Goal: Task Accomplishment & Management: Use online tool/utility

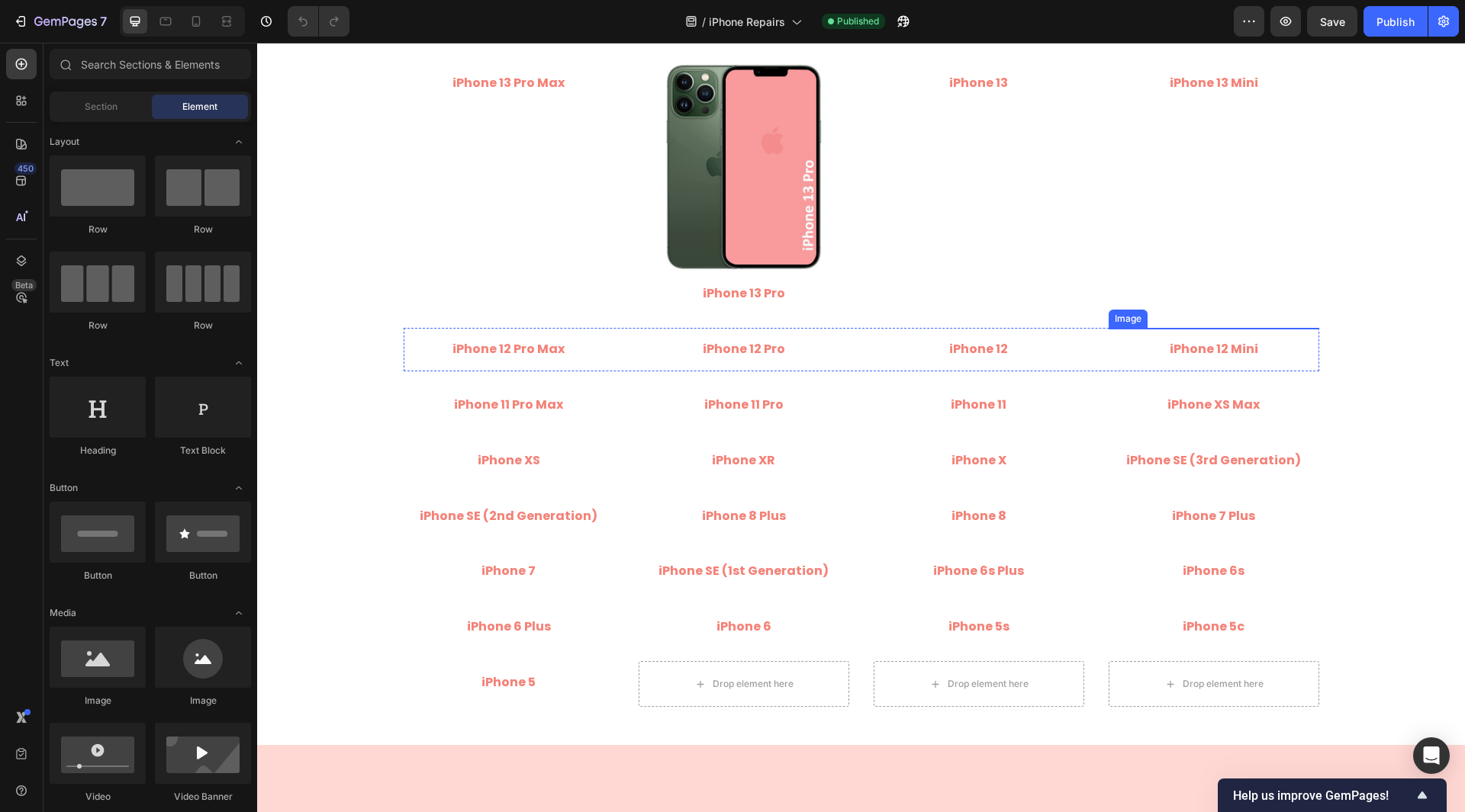
scroll to position [1373, 0]
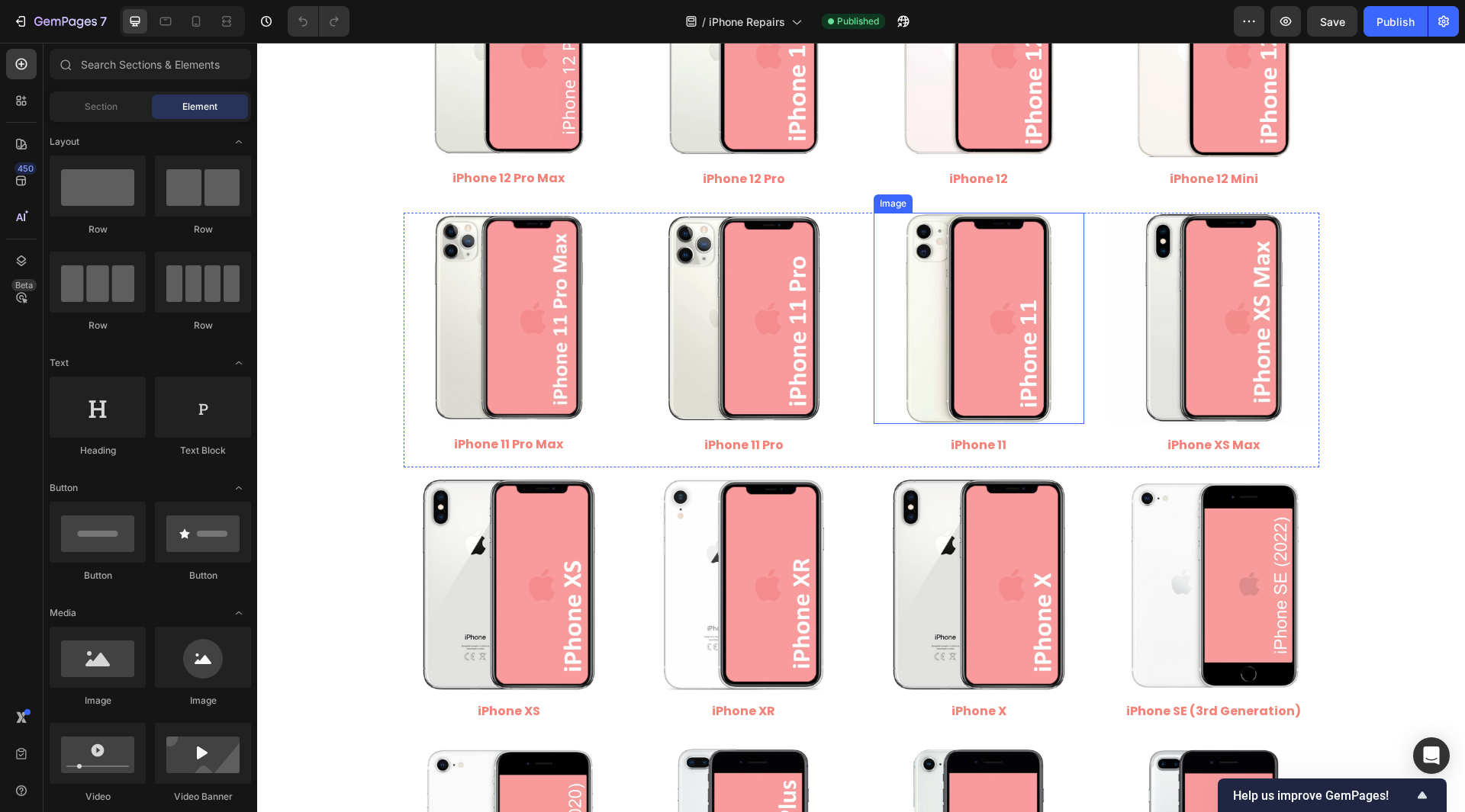
click at [969, 337] on img at bounding box center [979, 318] width 210 height 210
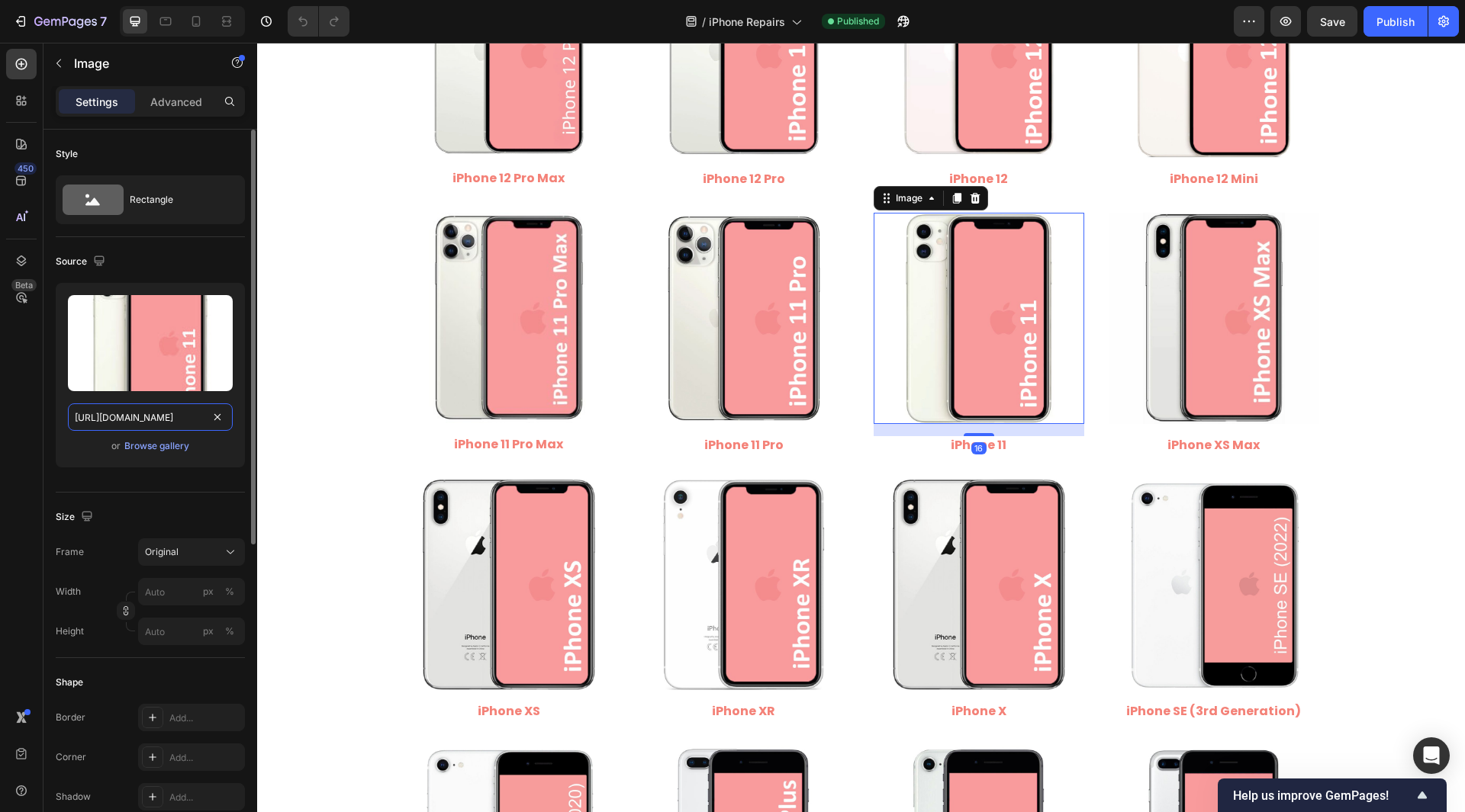
click at [164, 418] on input "https://cdn.shopify.com/s/files/1/0684/5415/4479/files/iPhone_11.jpg" at bounding box center [150, 417] width 165 height 27
click at [25, 424] on div "450 Beta" at bounding box center [22, 375] width 30 height 654
drag, startPoint x: 728, startPoint y: 326, endPoint x: 713, endPoint y: 333, distance: 16.6
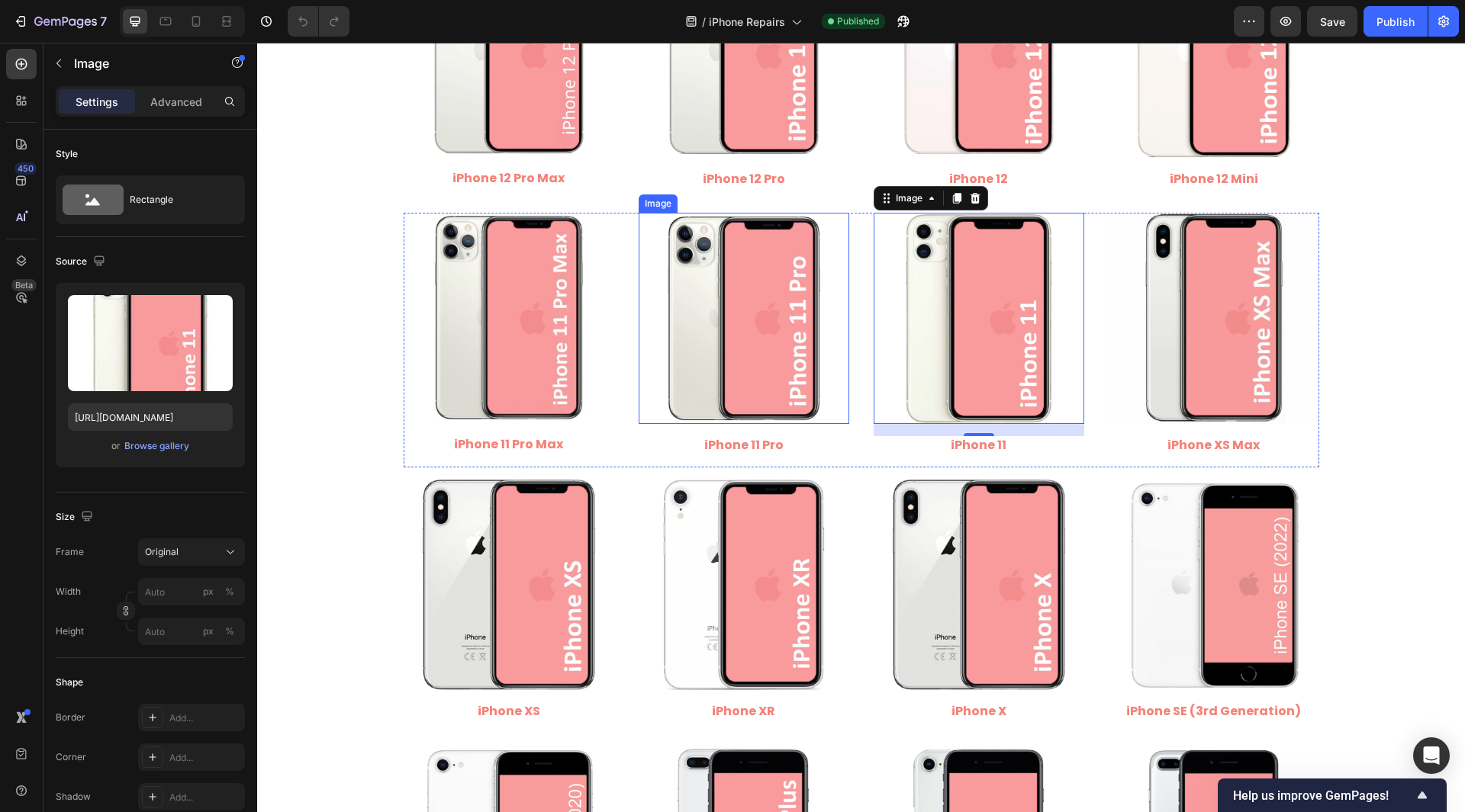
click at [728, 326] on img at bounding box center [743, 318] width 210 height 210
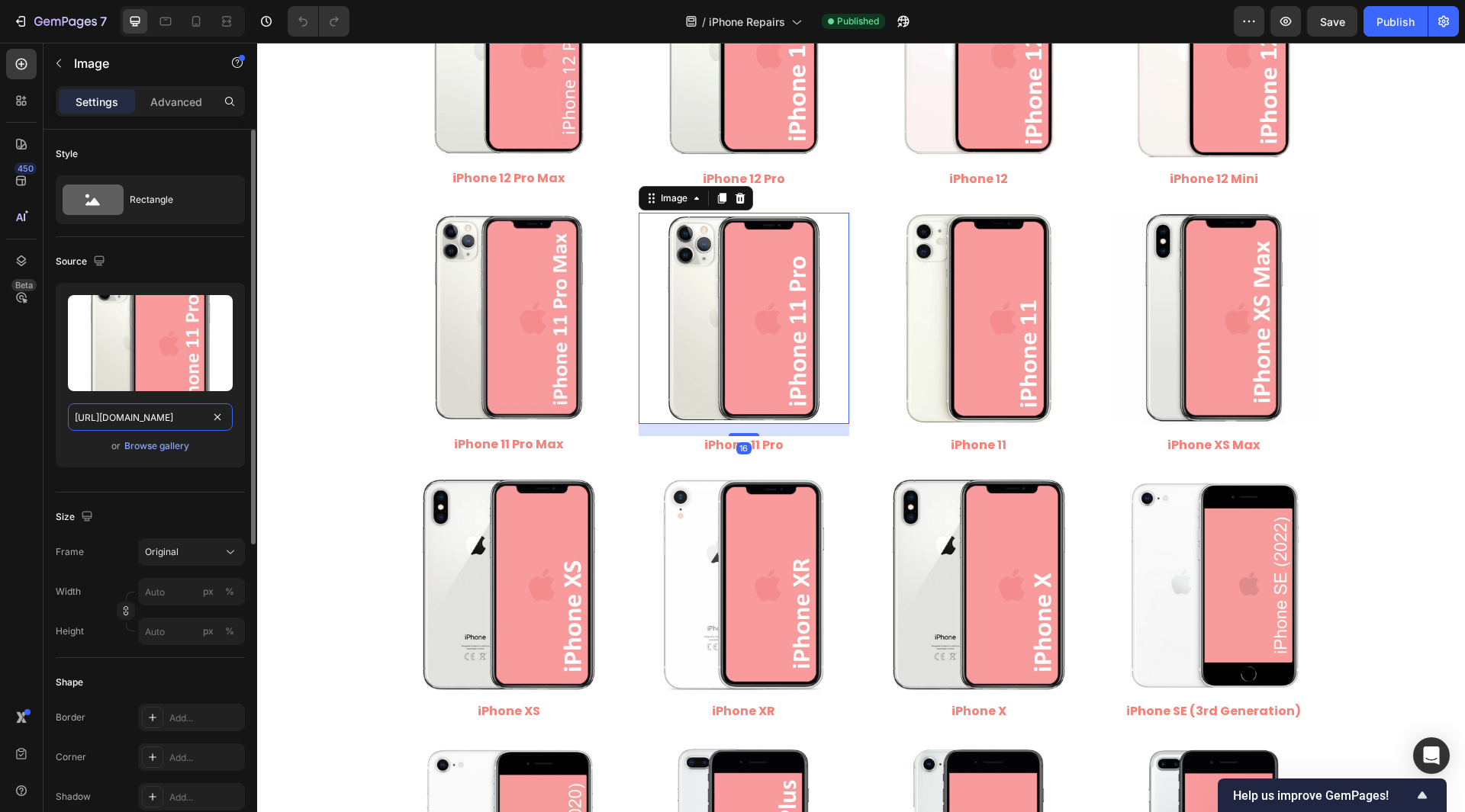
click at [162, 418] on input "[URL][DOMAIN_NAME]" at bounding box center [150, 417] width 165 height 27
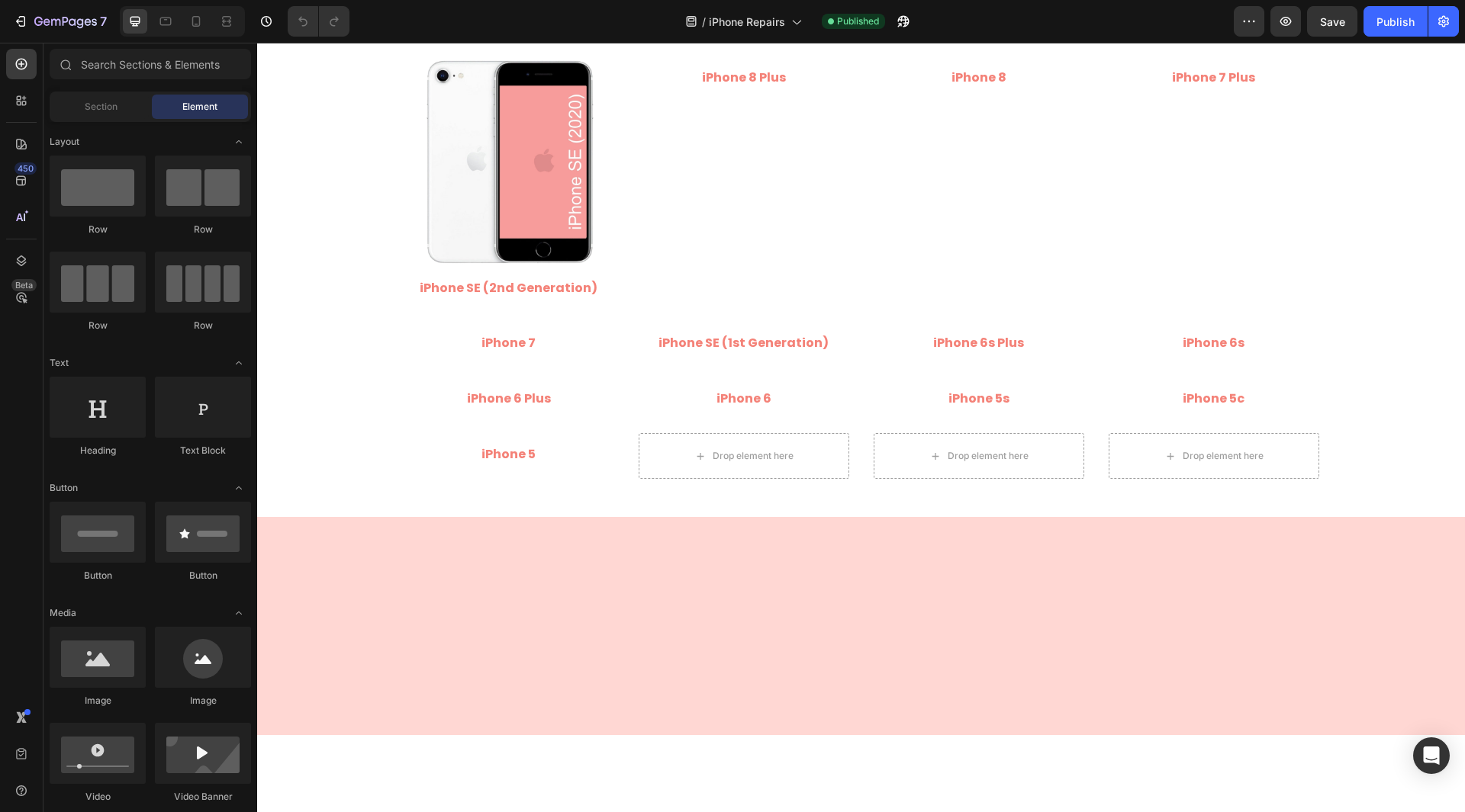
scroll to position [1221, 0]
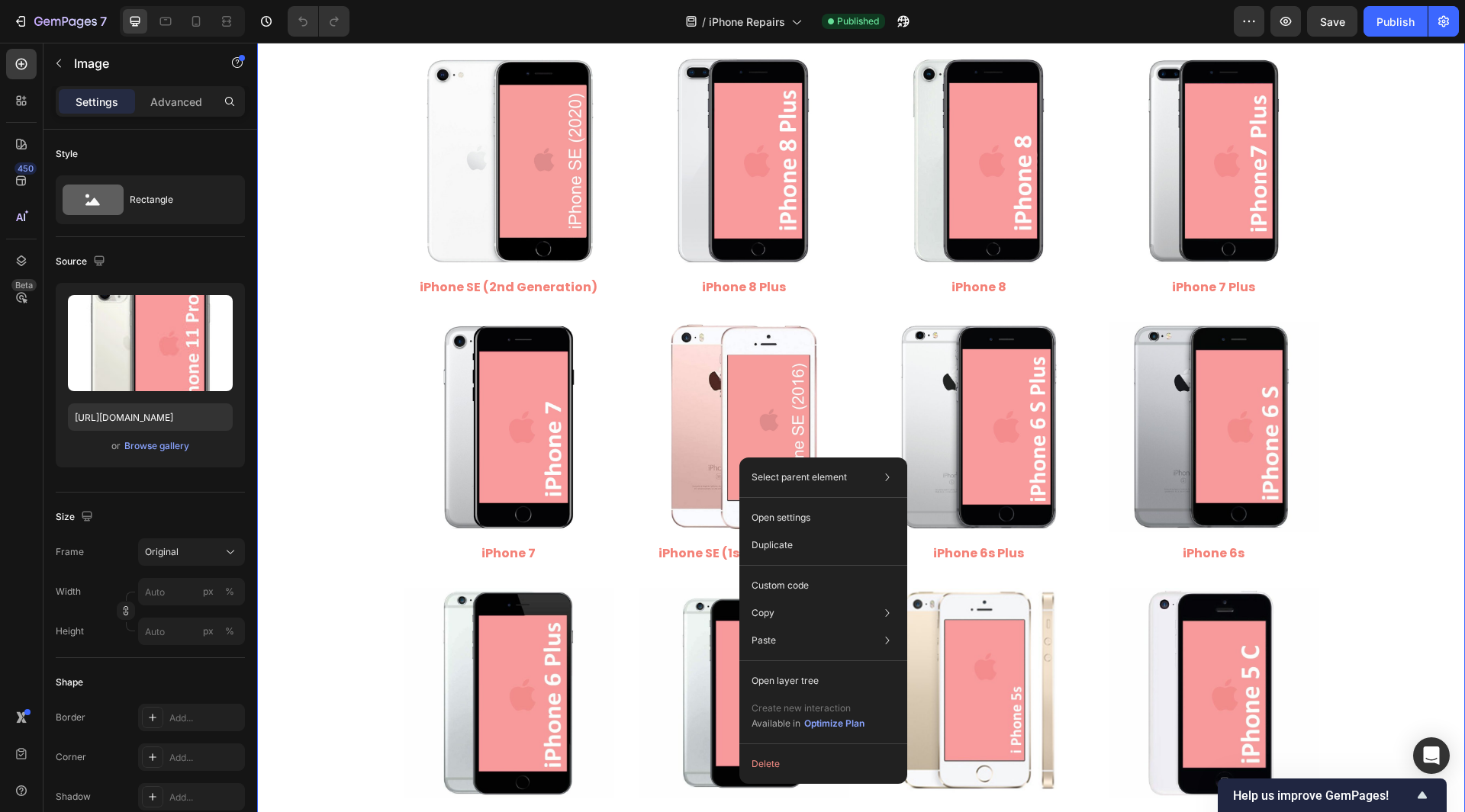
click at [302, 430] on div "Image iPhone 16 Pro Max Heading Image iPhone 16 Pro Heading Image iPhone 16 Plu…" at bounding box center [860, 72] width 1207 height 2074
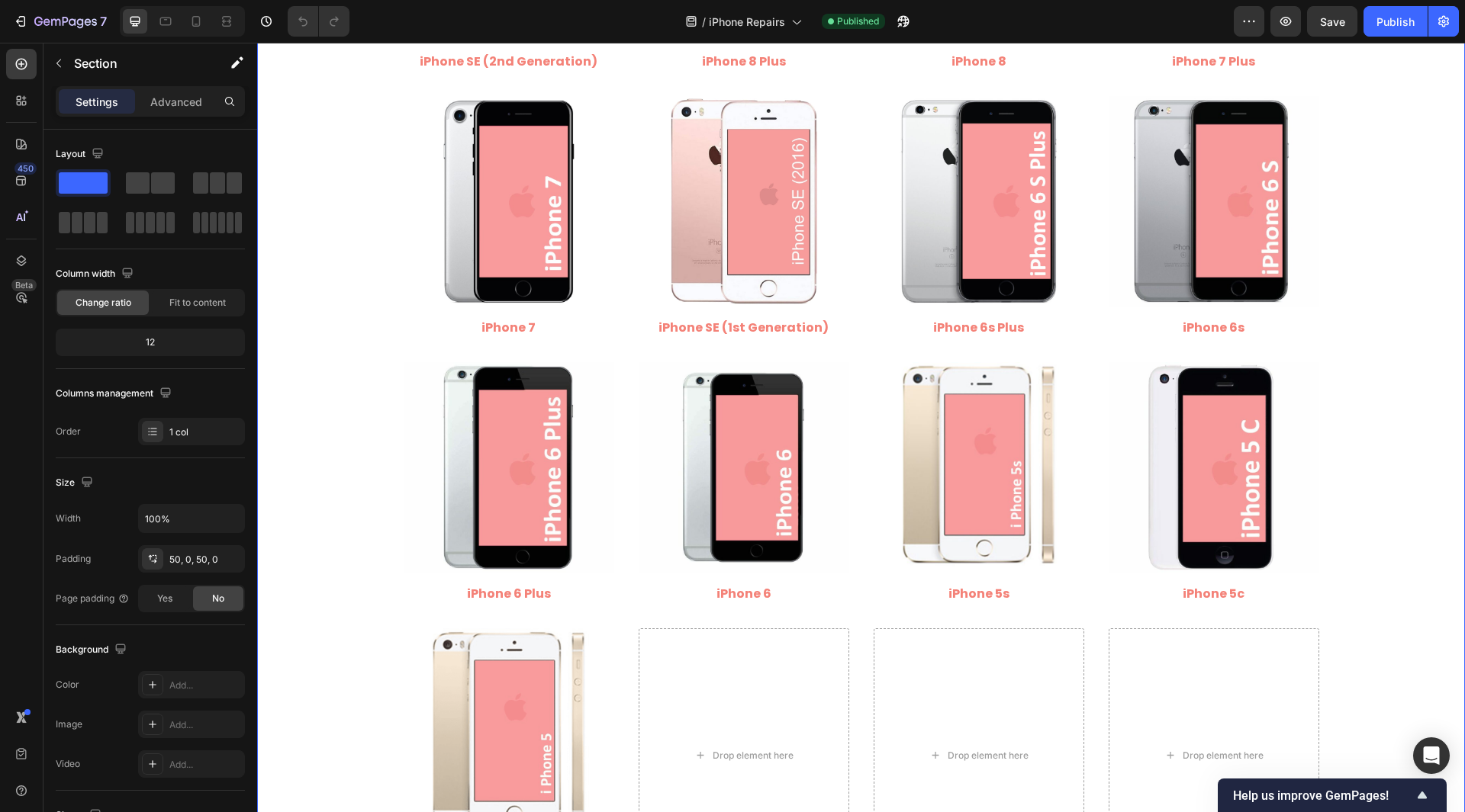
scroll to position [1450, 0]
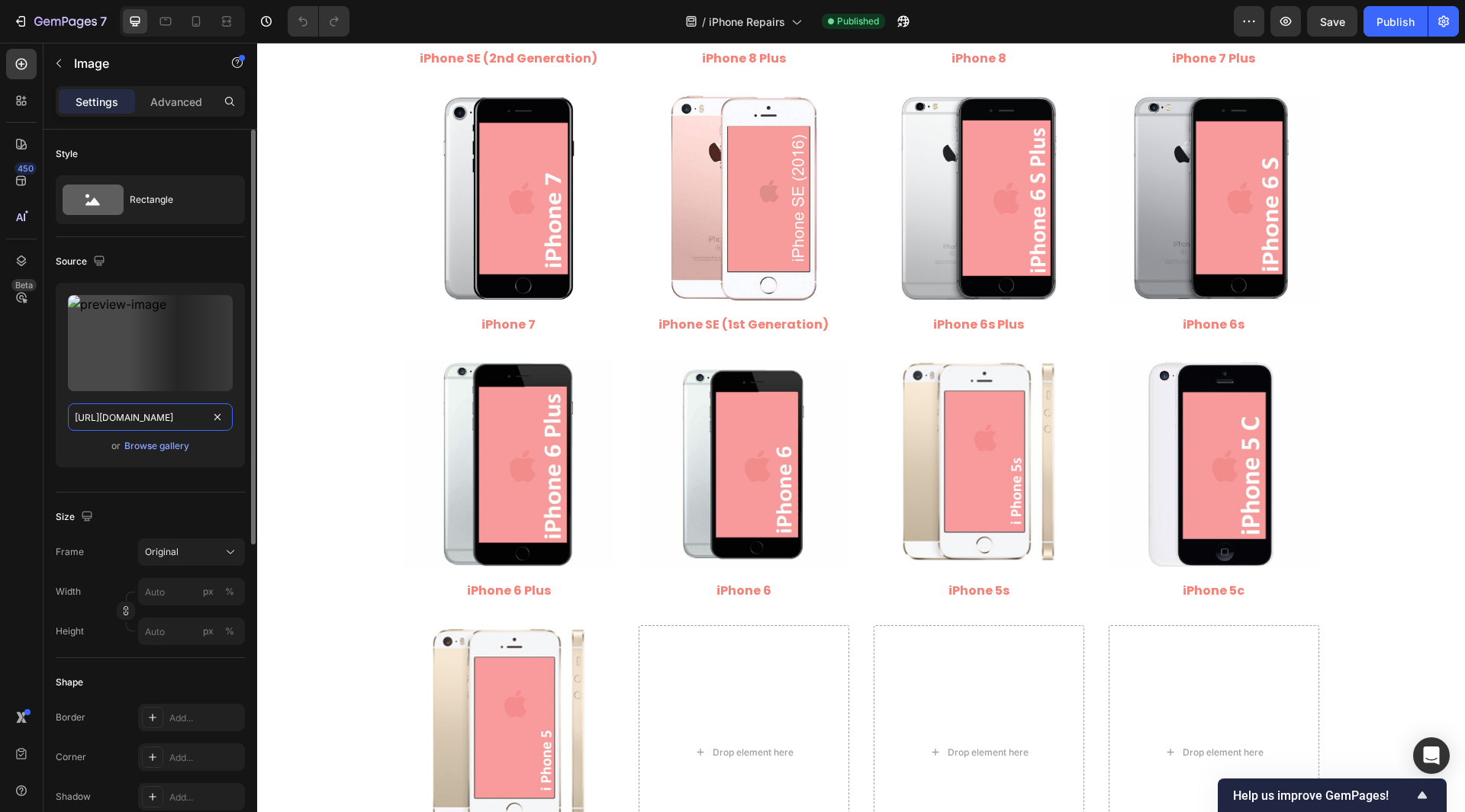
click at [192, 407] on input "[URL][DOMAIN_NAME]" at bounding box center [150, 417] width 165 height 27
click at [183, 418] on input "text" at bounding box center [150, 417] width 165 height 27
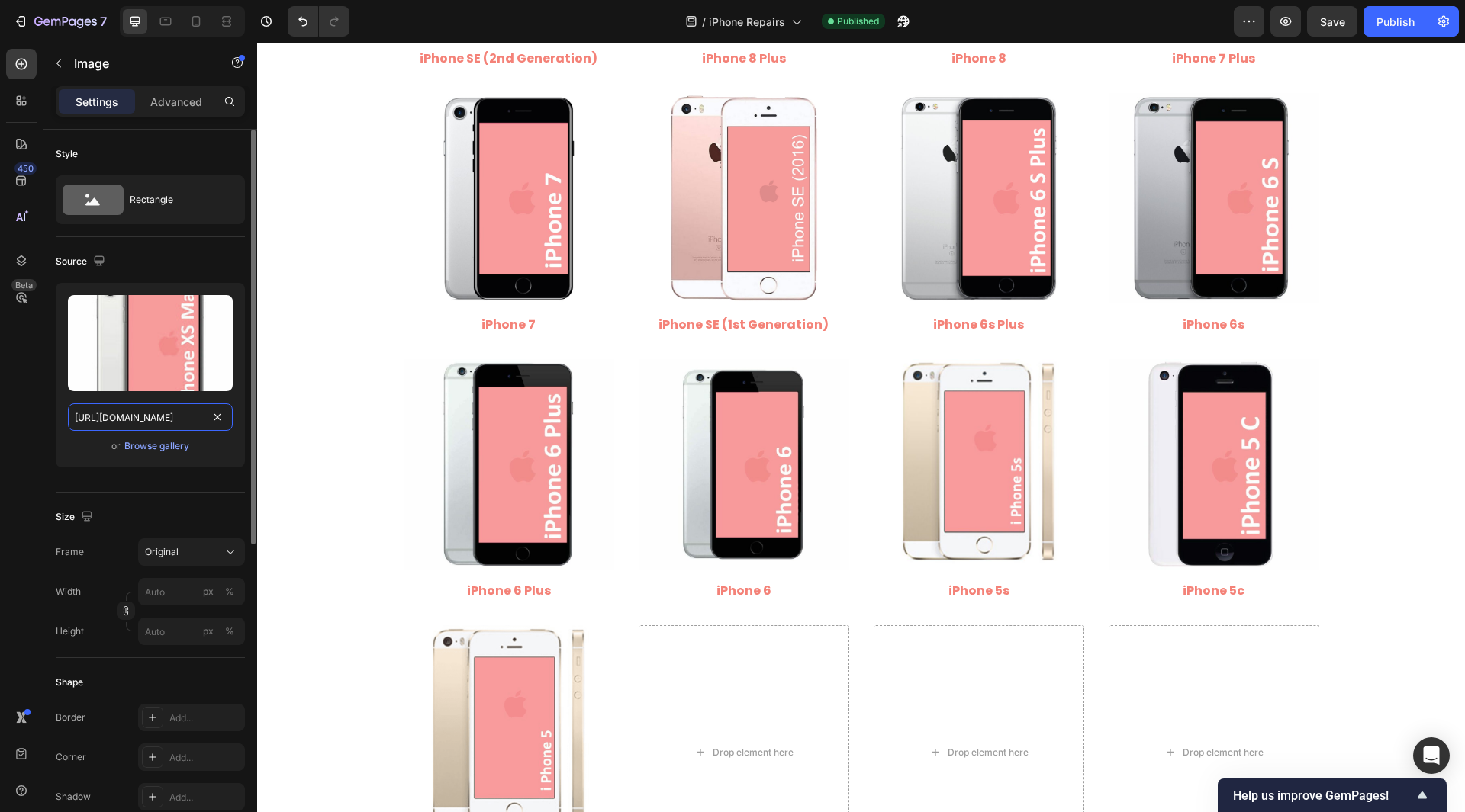
scroll to position [0, 262]
drag, startPoint x: 136, startPoint y: 417, endPoint x: 229, endPoint y: 434, distance: 94.5
click at [229, 434] on div "Upload Image [URL][DOMAIN_NAME] or Browse gallery" at bounding box center [150, 375] width 189 height 185
type input "[URL][DOMAIN_NAME]"
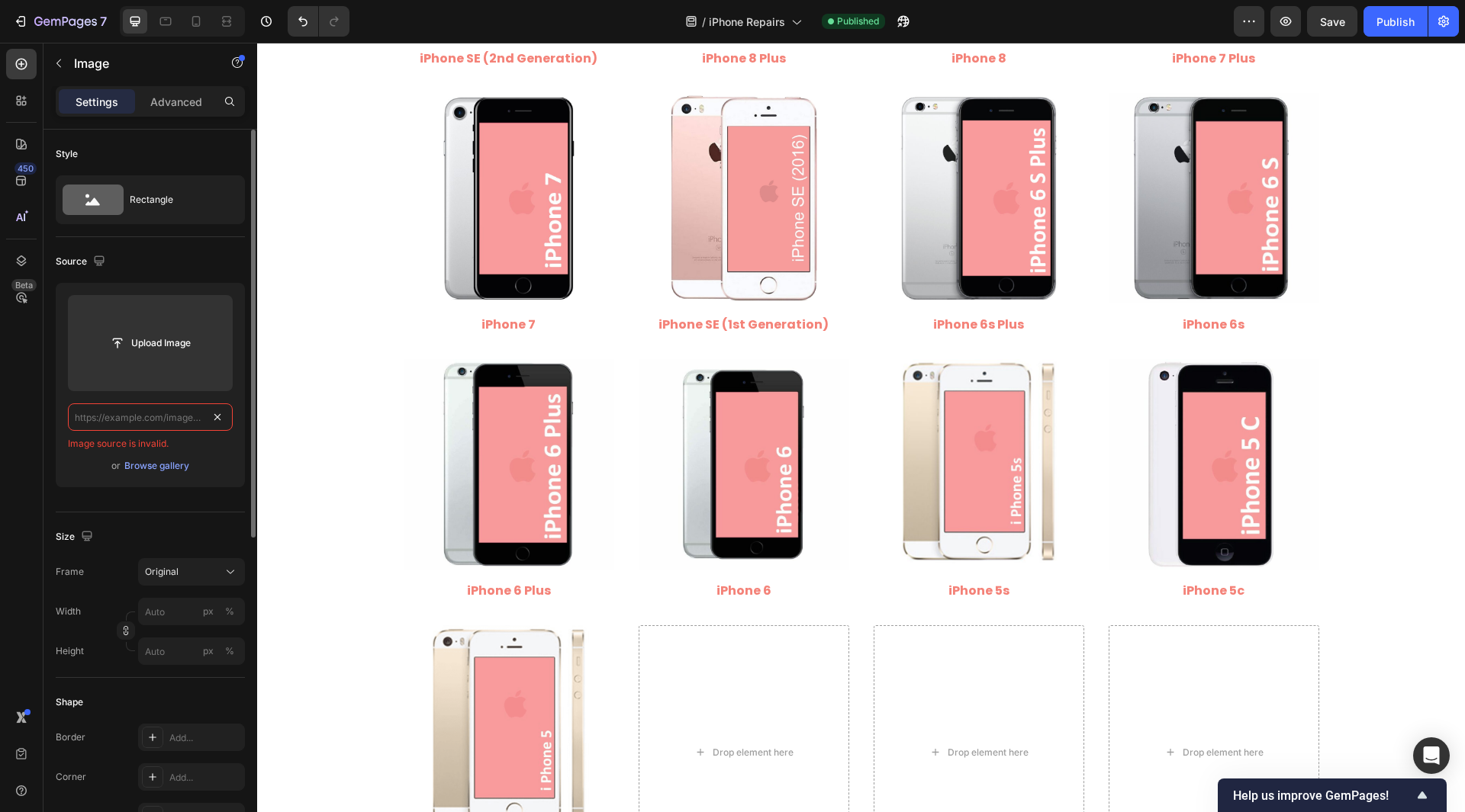
scroll to position [0, 0]
click at [162, 418] on input "text" at bounding box center [150, 417] width 165 height 27
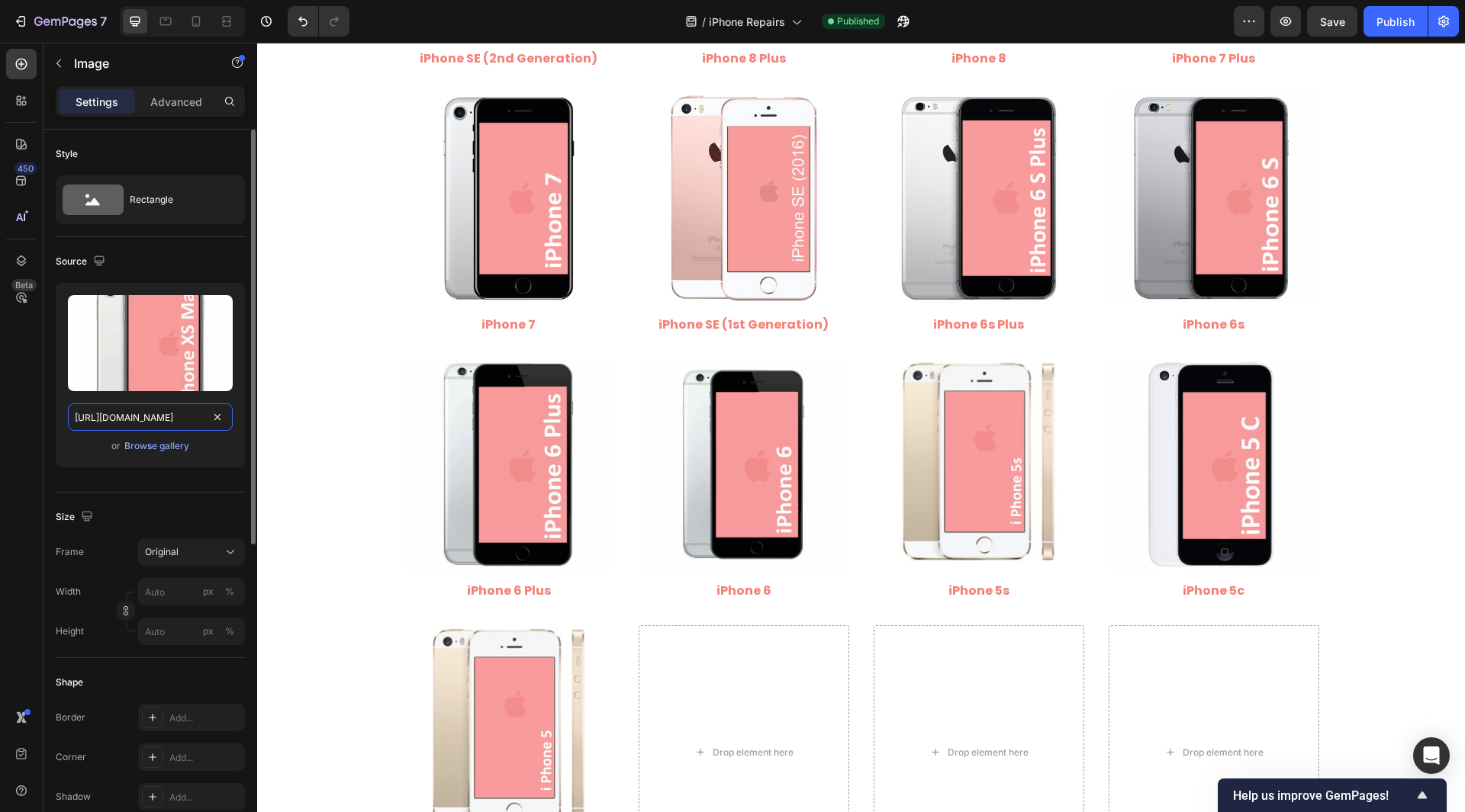
drag, startPoint x: 136, startPoint y: 419, endPoint x: 220, endPoint y: 482, distance: 105.0
click at [220, 482] on div "Source Upload Image [URL][DOMAIN_NAME] or Browse gallery" at bounding box center [150, 365] width 189 height 255
type input "[URL][DOMAIN_NAME]"
click at [28, 458] on div "450 Beta" at bounding box center [22, 375] width 30 height 654
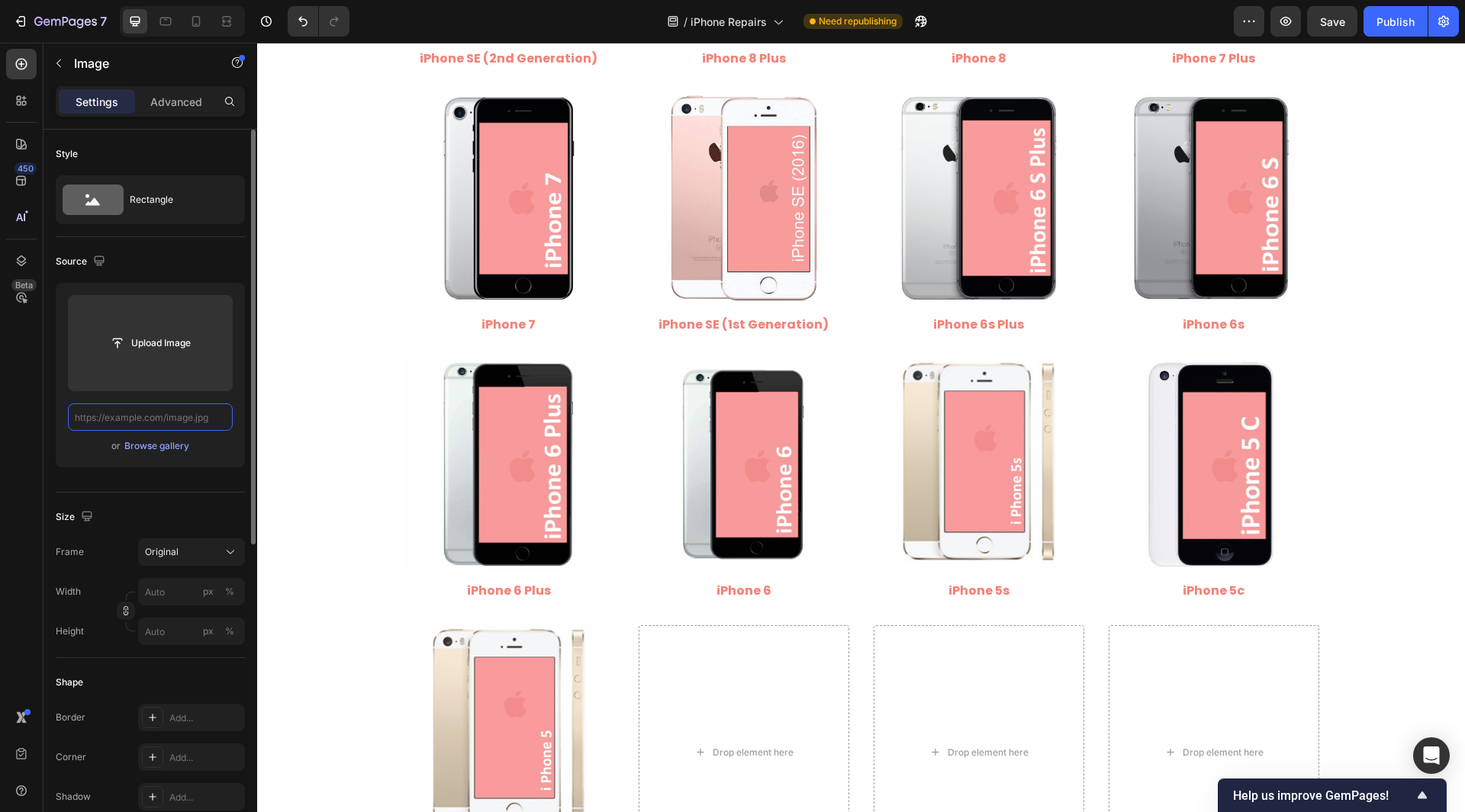
scroll to position [0, 0]
click at [151, 422] on input "text" at bounding box center [150, 417] width 165 height 27
paste input "[URL][DOMAIN_NAME]"
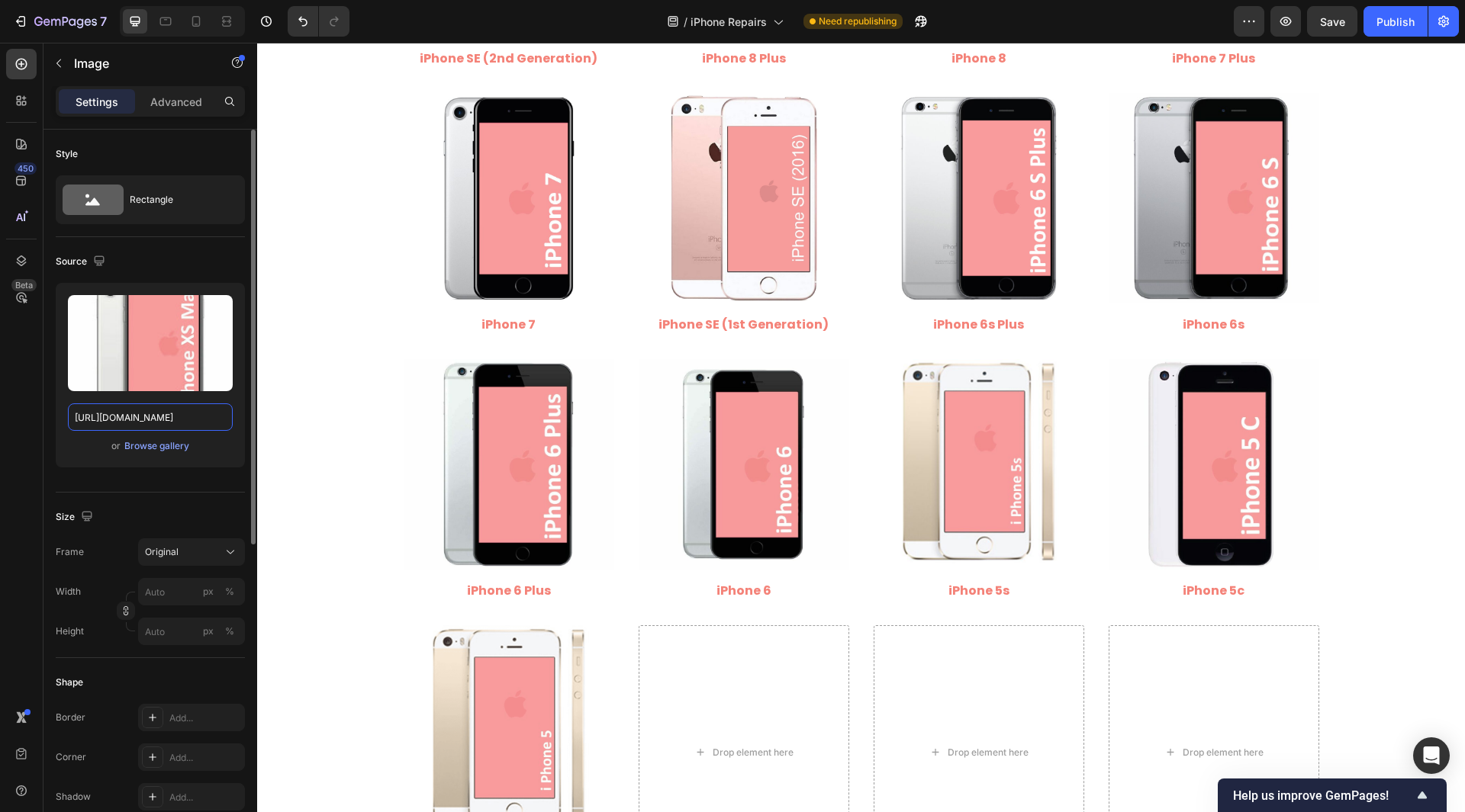
drag, startPoint x: 137, startPoint y: 419, endPoint x: 242, endPoint y: 501, distance: 133.2
click at [242, 501] on div "Style Rectangle Source Upload Image [URL][DOMAIN_NAME] or Browse gallery Size F…" at bounding box center [150, 713] width 189 height 1166
type input "[URL][DOMAIN_NAME]"
click at [32, 455] on div "450 Beta" at bounding box center [22, 375] width 30 height 654
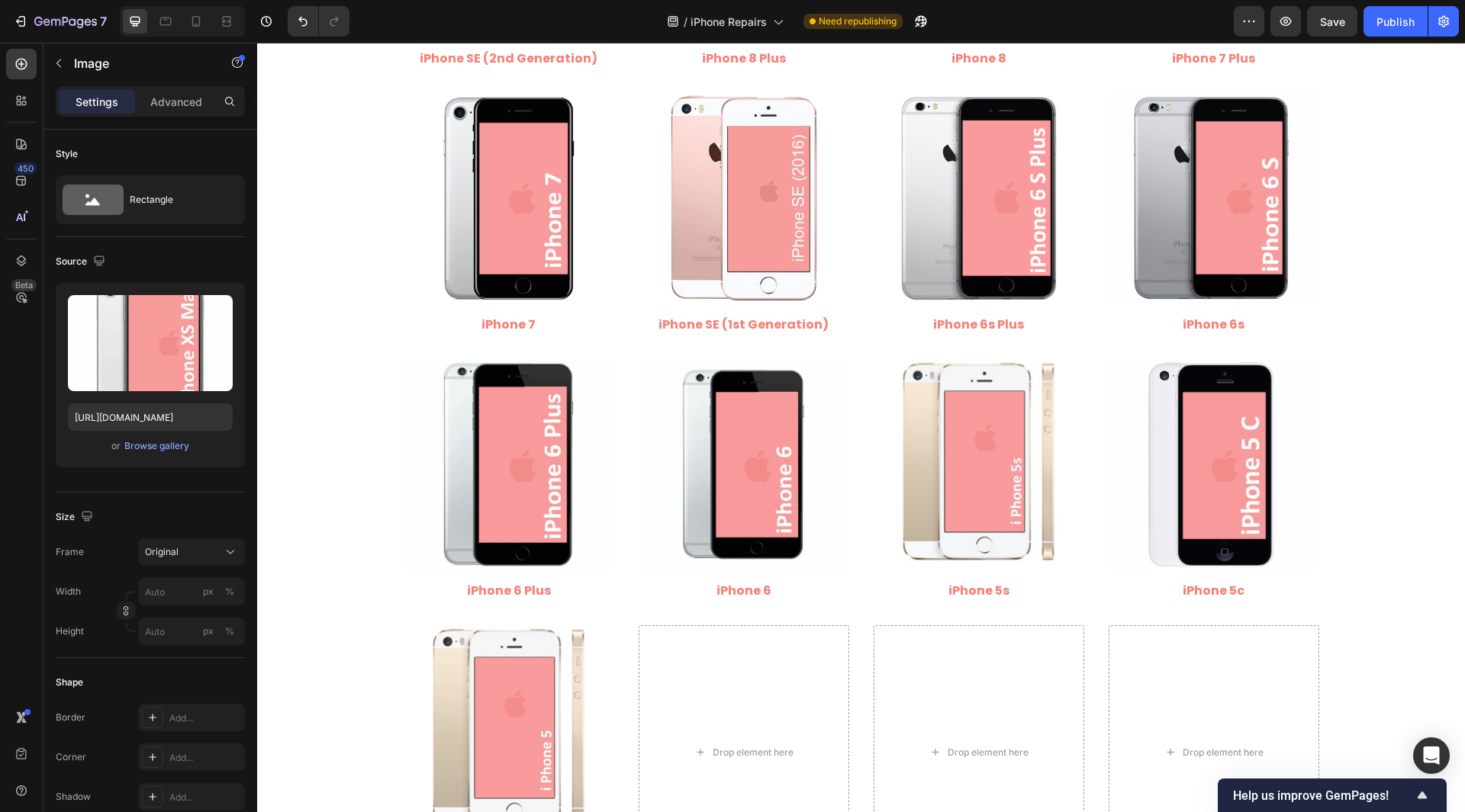
scroll to position [0, 0]
click at [1319, 22] on button "Save" at bounding box center [1331, 22] width 50 height 30
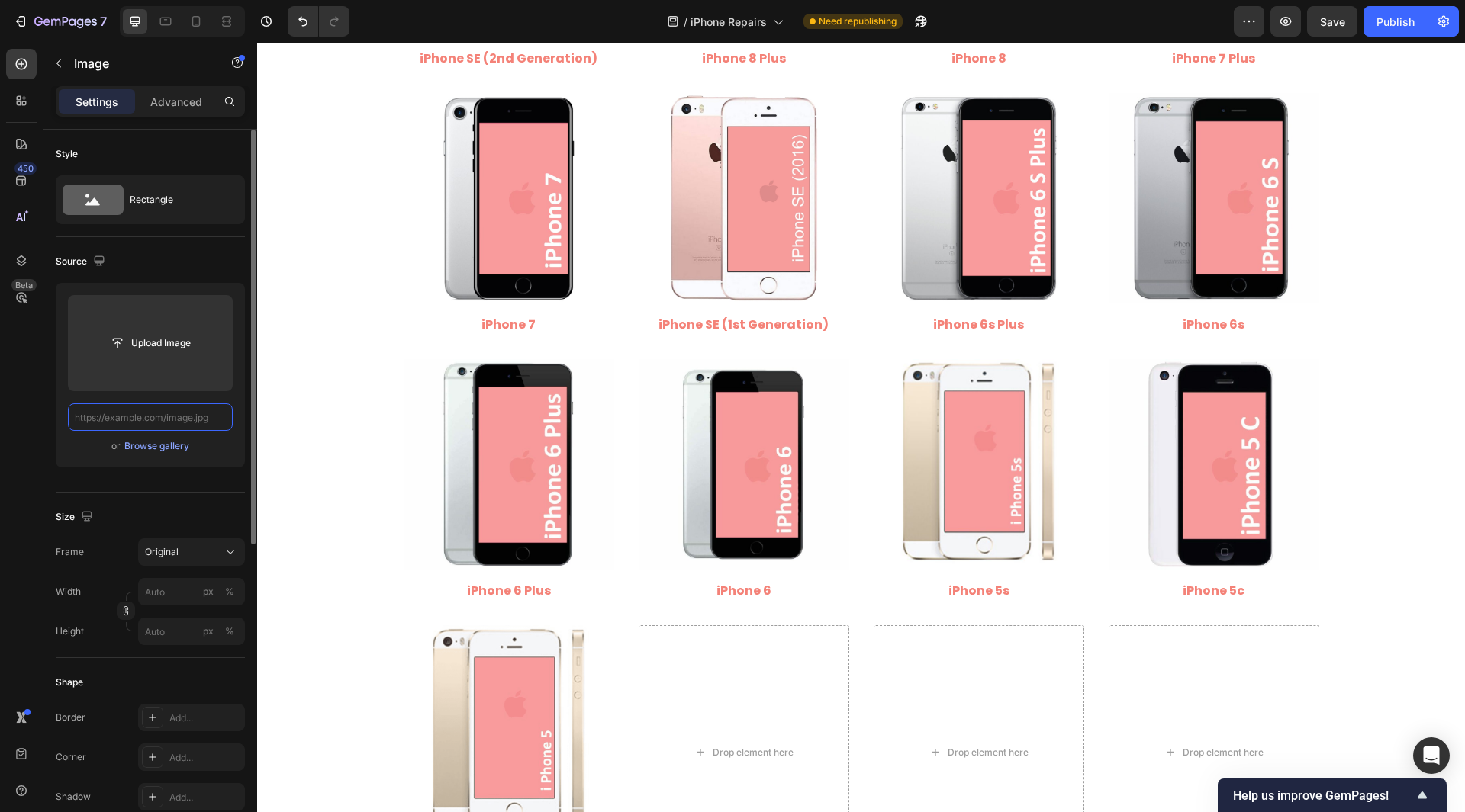
click at [172, 418] on input "text" at bounding box center [150, 417] width 165 height 27
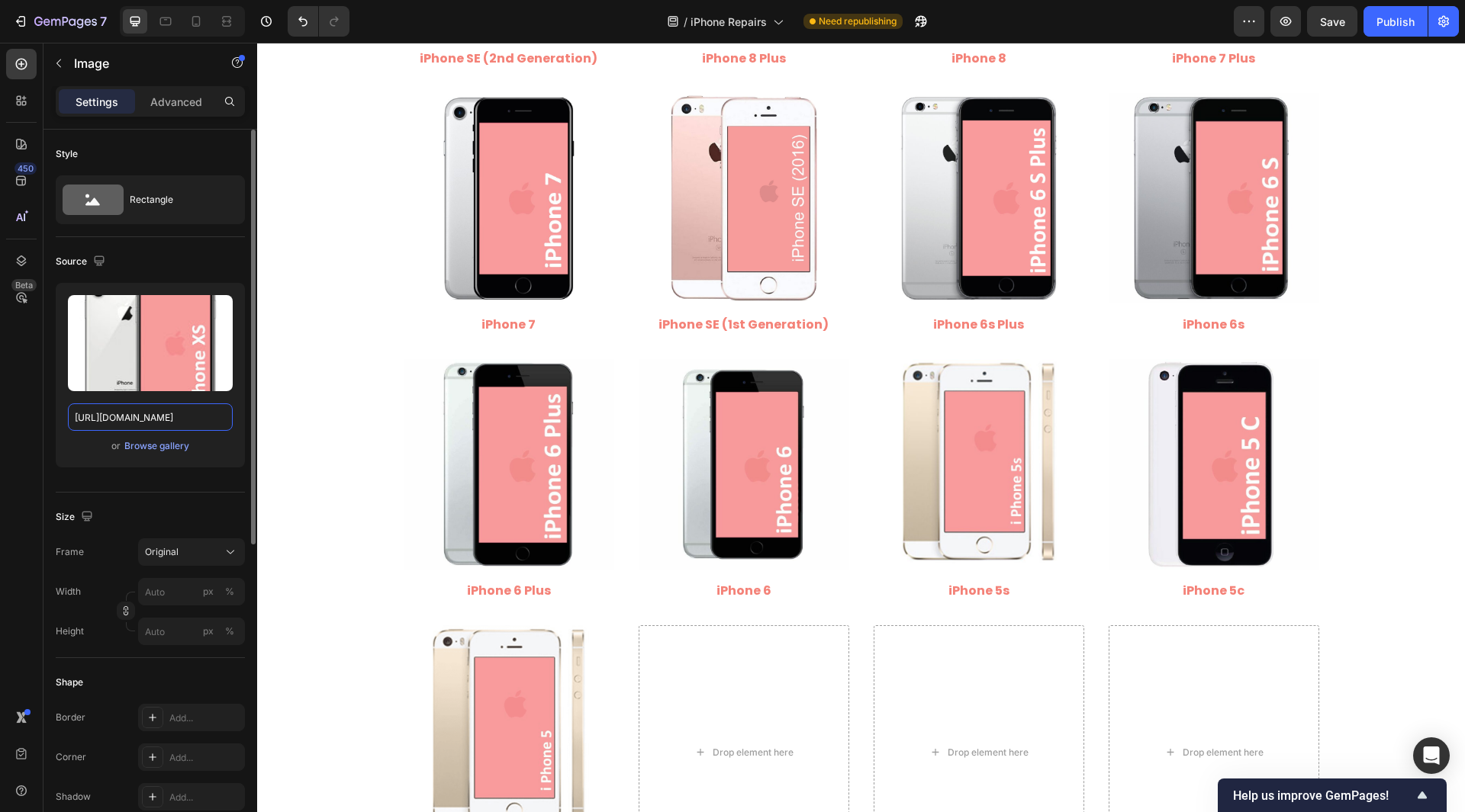
drag, startPoint x: 133, startPoint y: 425, endPoint x: 208, endPoint y: 440, distance: 76.5
click at [208, 440] on div "Upload Image [URL][DOMAIN_NAME] or Browse gallery" at bounding box center [150, 375] width 189 height 185
type input "[URL][DOMAIN_NAME]"
click at [26, 456] on div "450 Beta" at bounding box center [22, 375] width 30 height 654
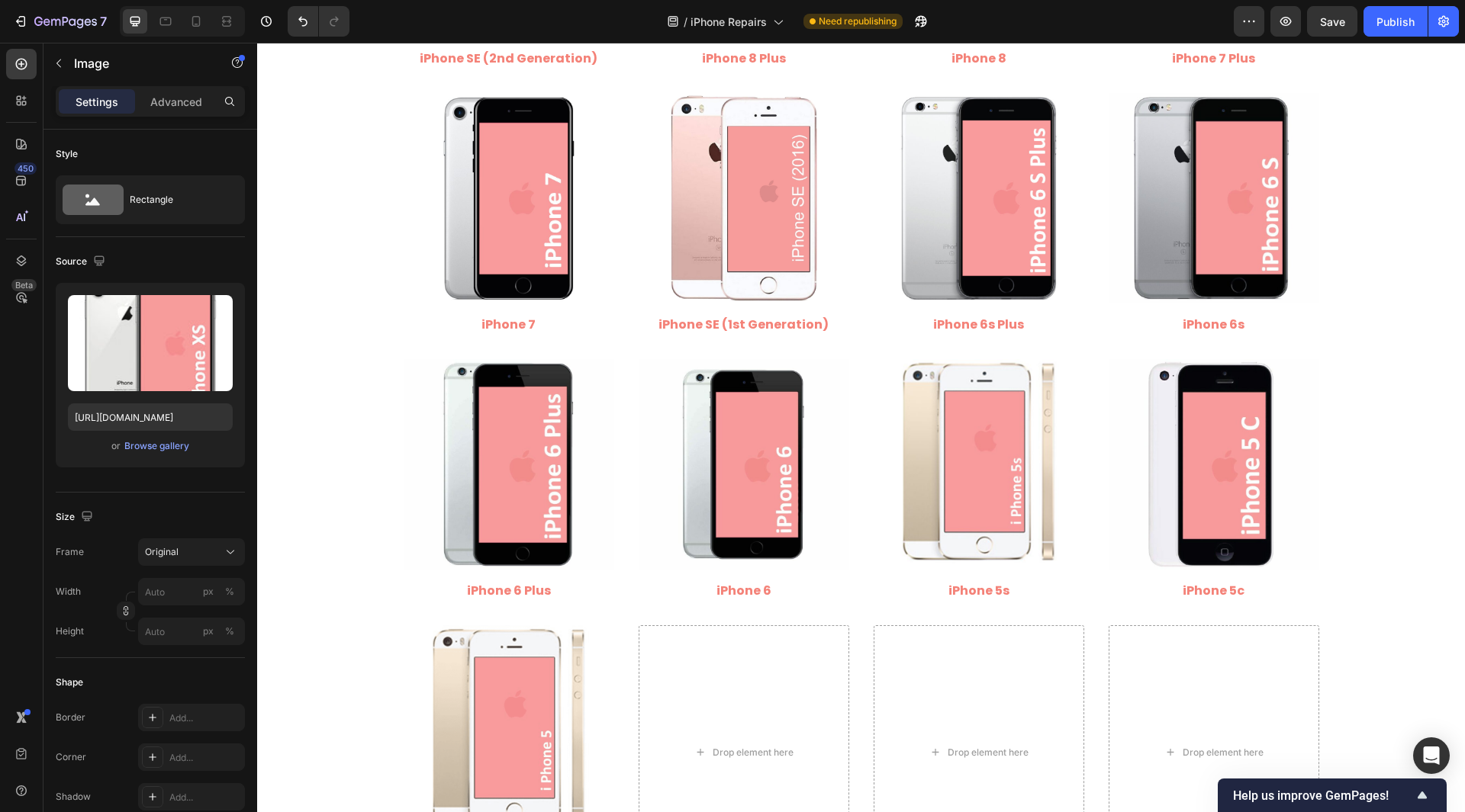
scroll to position [0, 0]
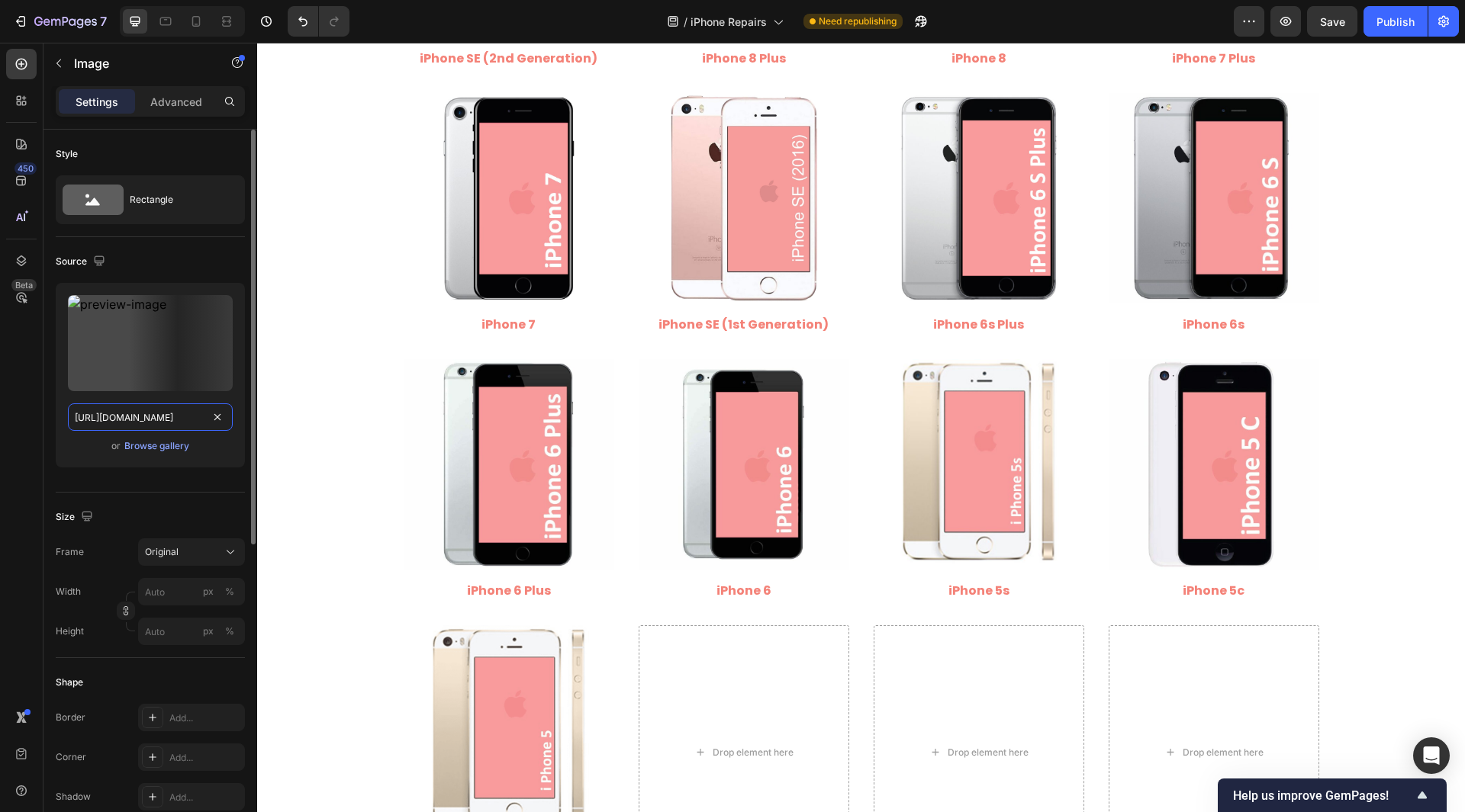
click at [178, 422] on input "[URL][DOMAIN_NAME]" at bounding box center [150, 417] width 165 height 27
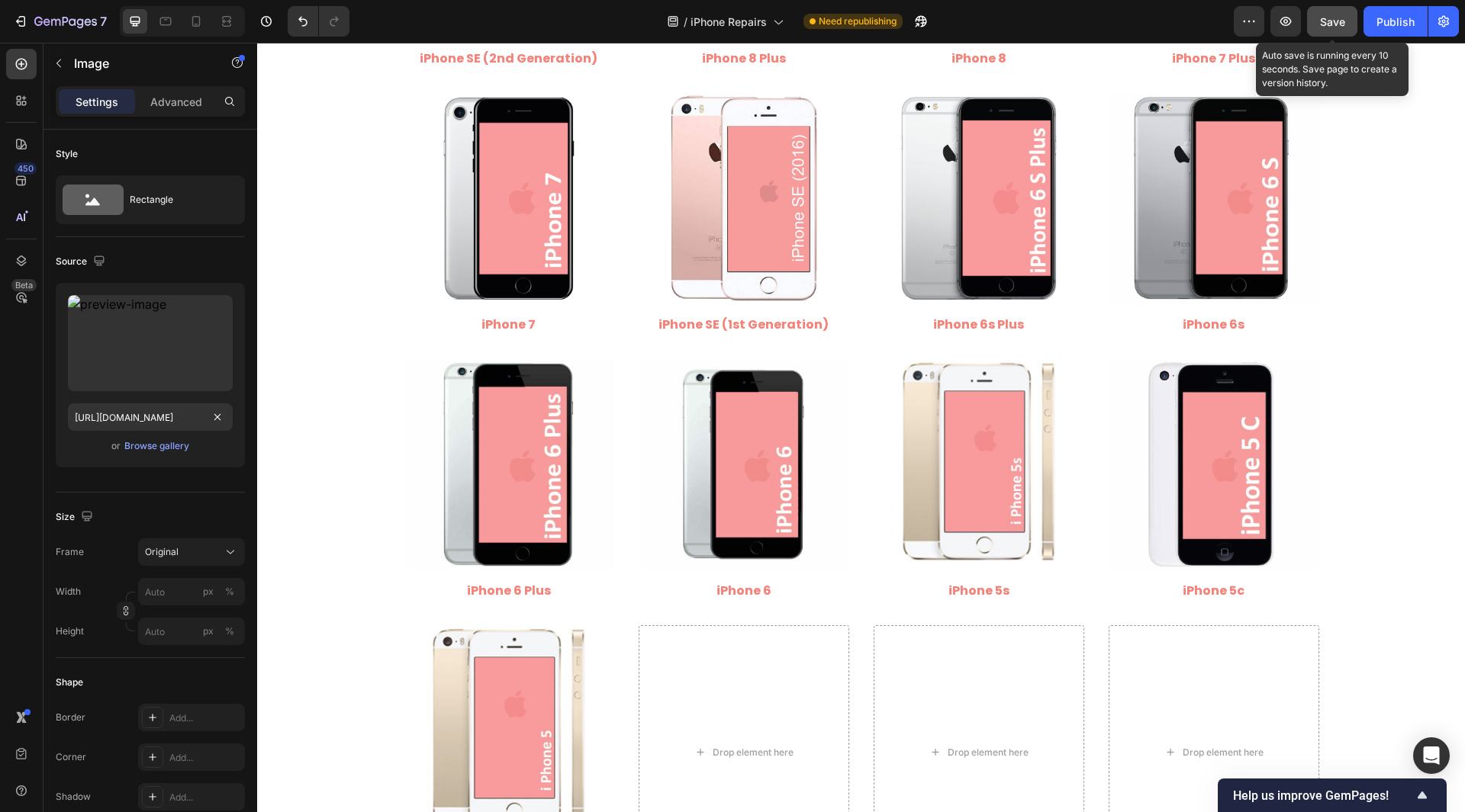
click at [1338, 25] on span "Save" at bounding box center [1331, 22] width 25 height 13
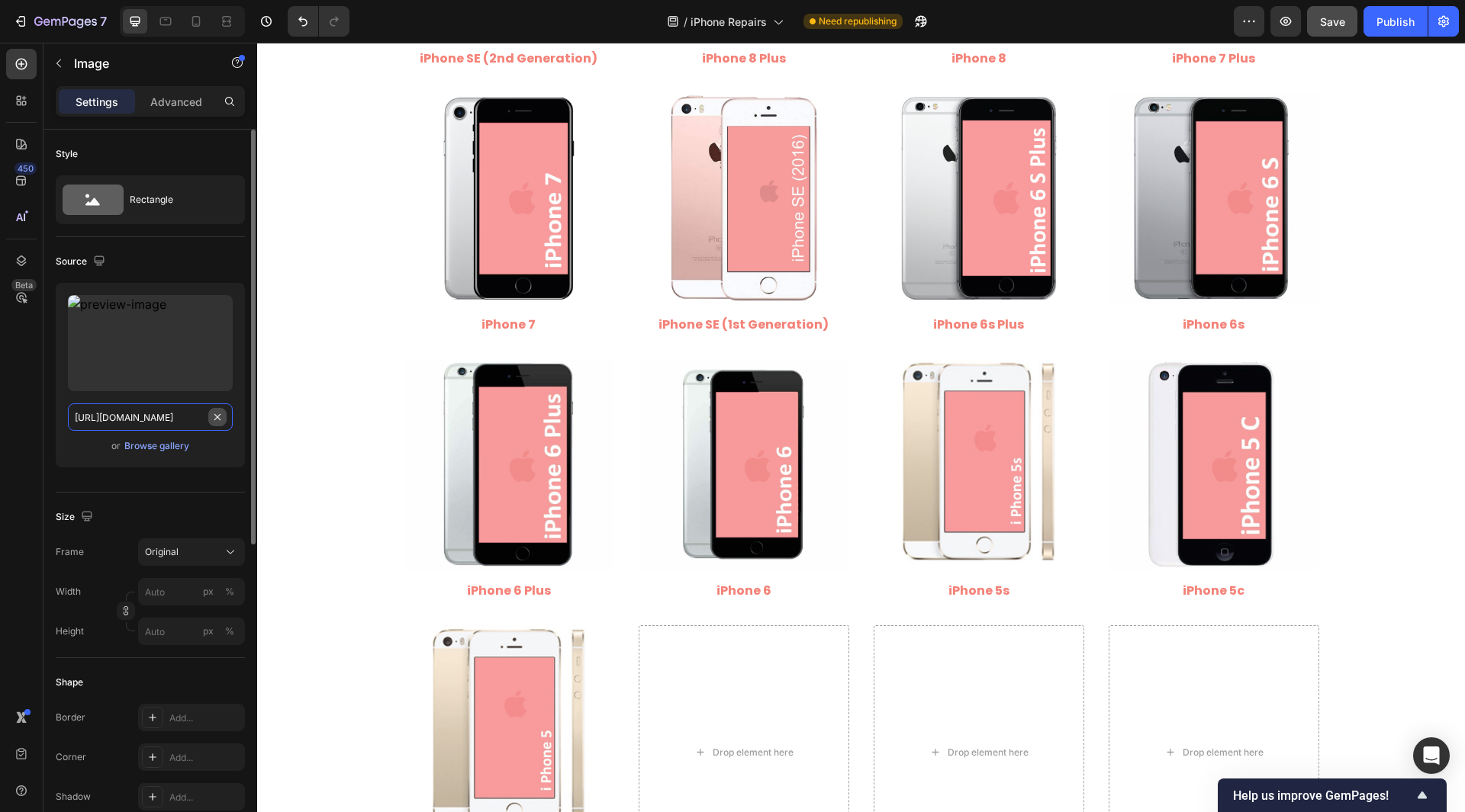
drag, startPoint x: 212, startPoint y: 413, endPoint x: 179, endPoint y: 404, distance: 34.2
click at [178, 413] on input "text" at bounding box center [150, 417] width 165 height 27
paste input "[URL][DOMAIN_NAME]"
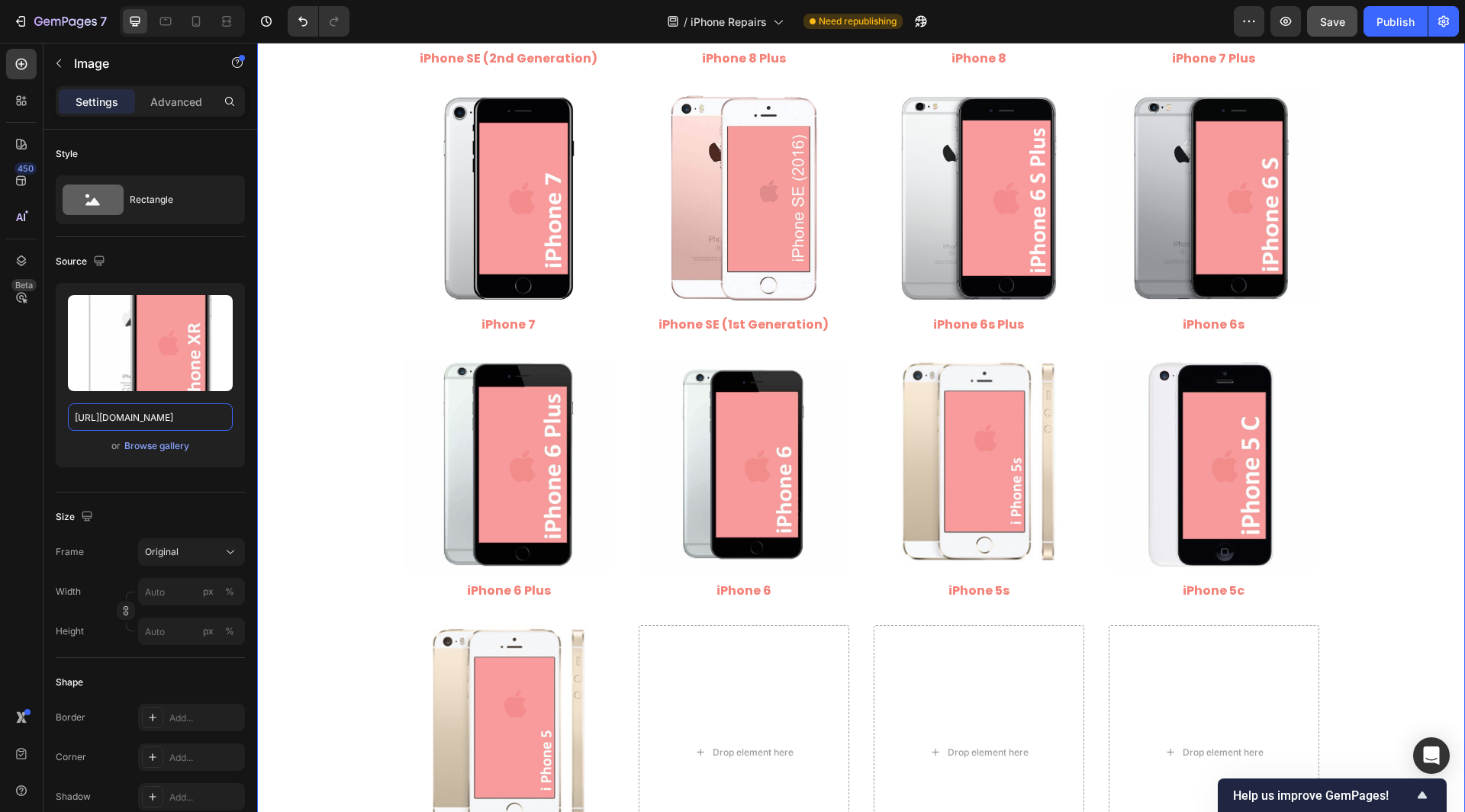
drag, startPoint x: 409, startPoint y: 463, endPoint x: 278, endPoint y: 437, distance: 133.6
type input "[URL][DOMAIN_NAME]"
click at [36, 430] on div "450 Beta" at bounding box center [22, 375] width 30 height 654
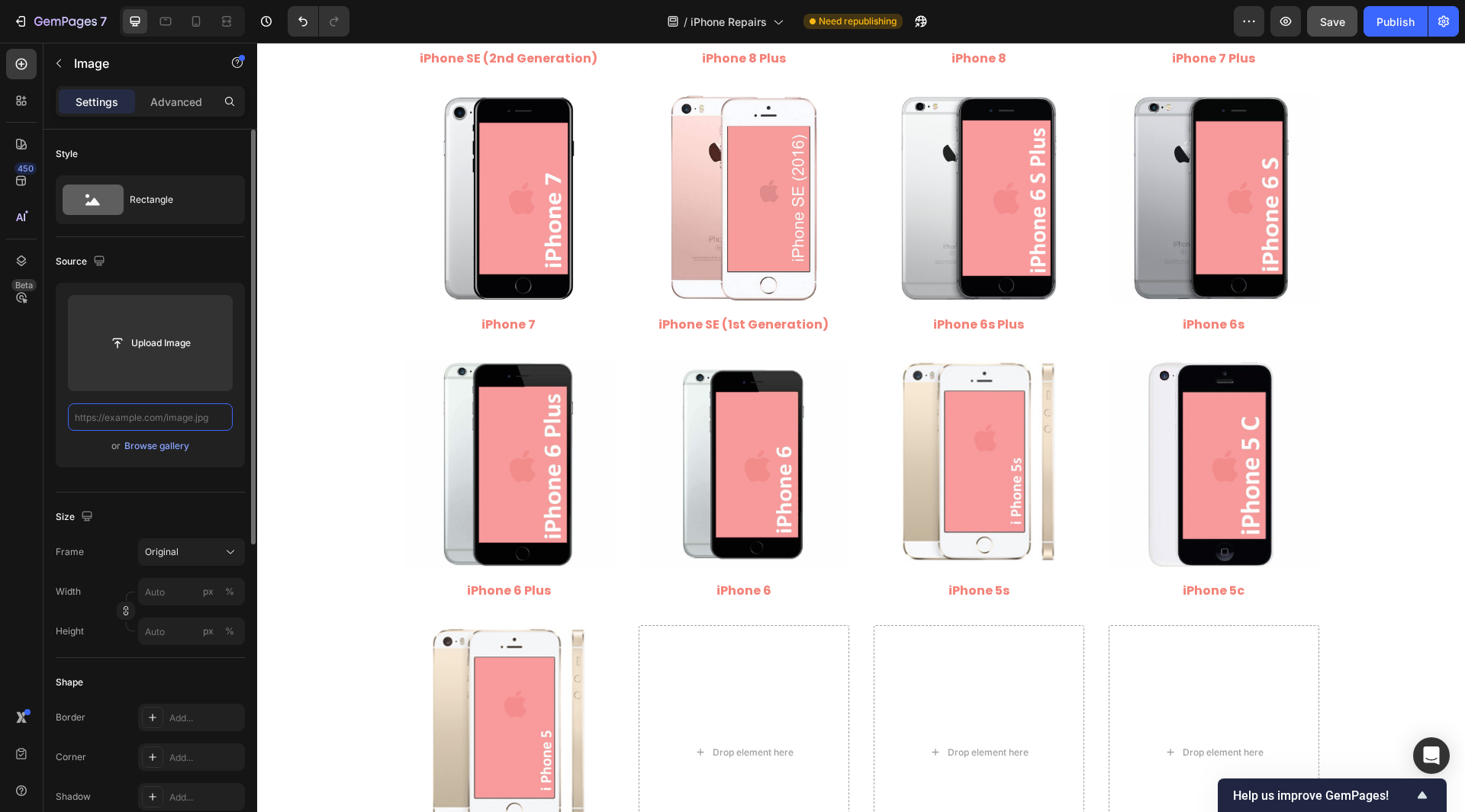
click at [189, 415] on input "text" at bounding box center [150, 417] width 165 height 27
paste input "[URL][DOMAIN_NAME]"
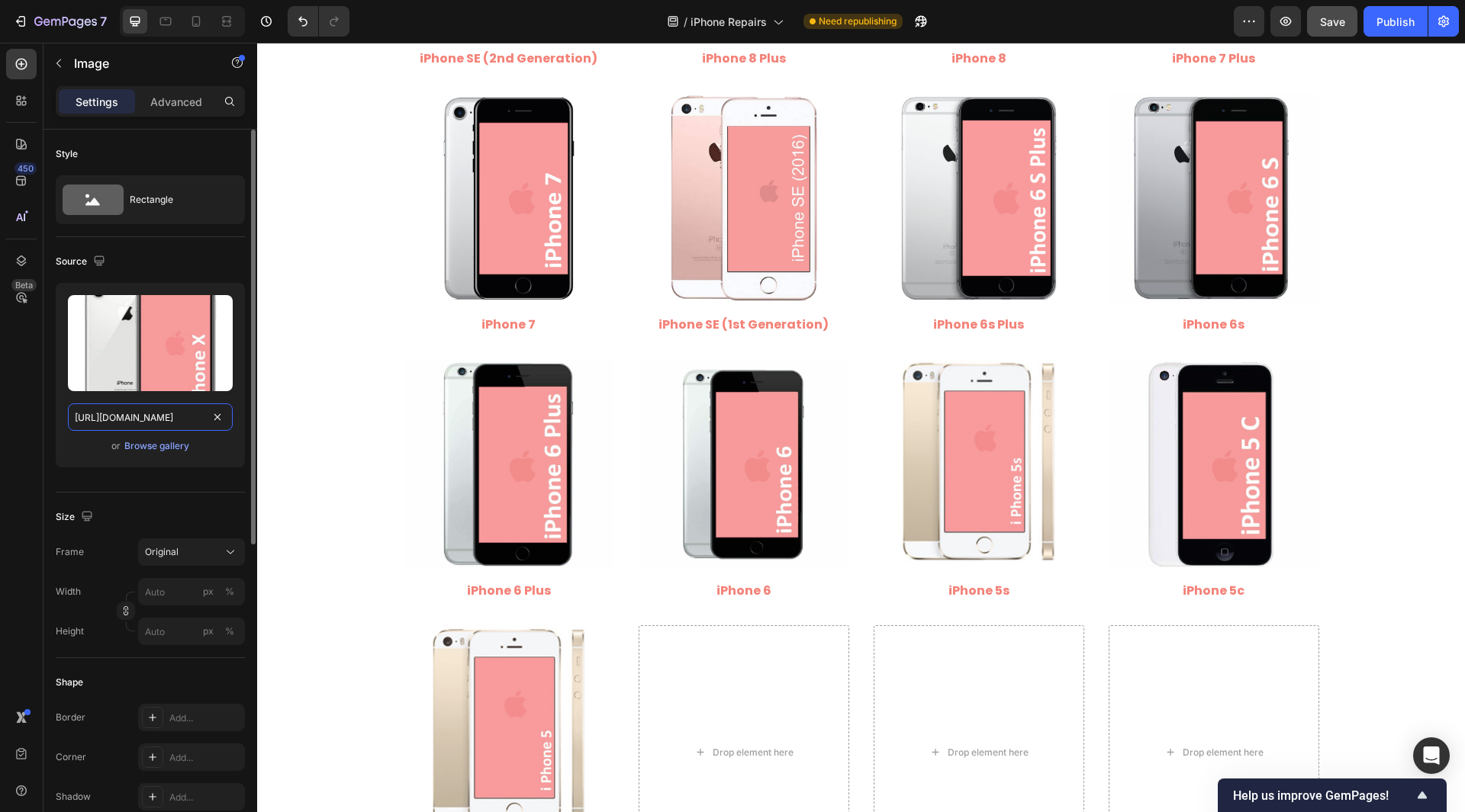
scroll to position [0, 234]
drag, startPoint x: 136, startPoint y: 420, endPoint x: 234, endPoint y: 463, distance: 107.0
click at [234, 463] on div "Upload Image [URL][DOMAIN_NAME] or Browse gallery" at bounding box center [150, 375] width 189 height 185
type input "[URL][DOMAIN_NAME]"
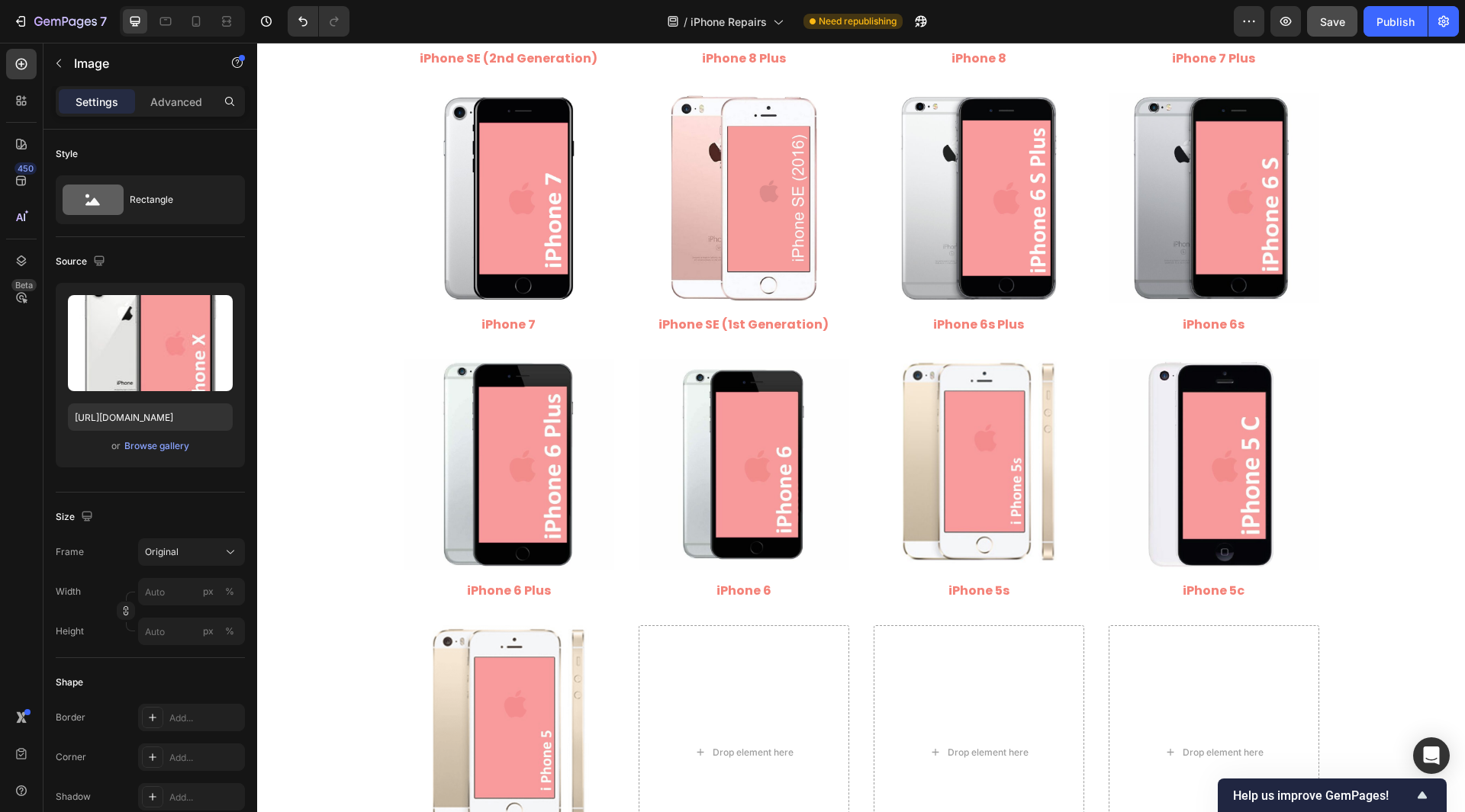
click at [12, 434] on div "450 Beta" at bounding box center [22, 375] width 30 height 654
click at [1335, 24] on span "Save" at bounding box center [1331, 22] width 25 height 13
click at [1395, 18] on div "Publish" at bounding box center [1395, 22] width 38 height 16
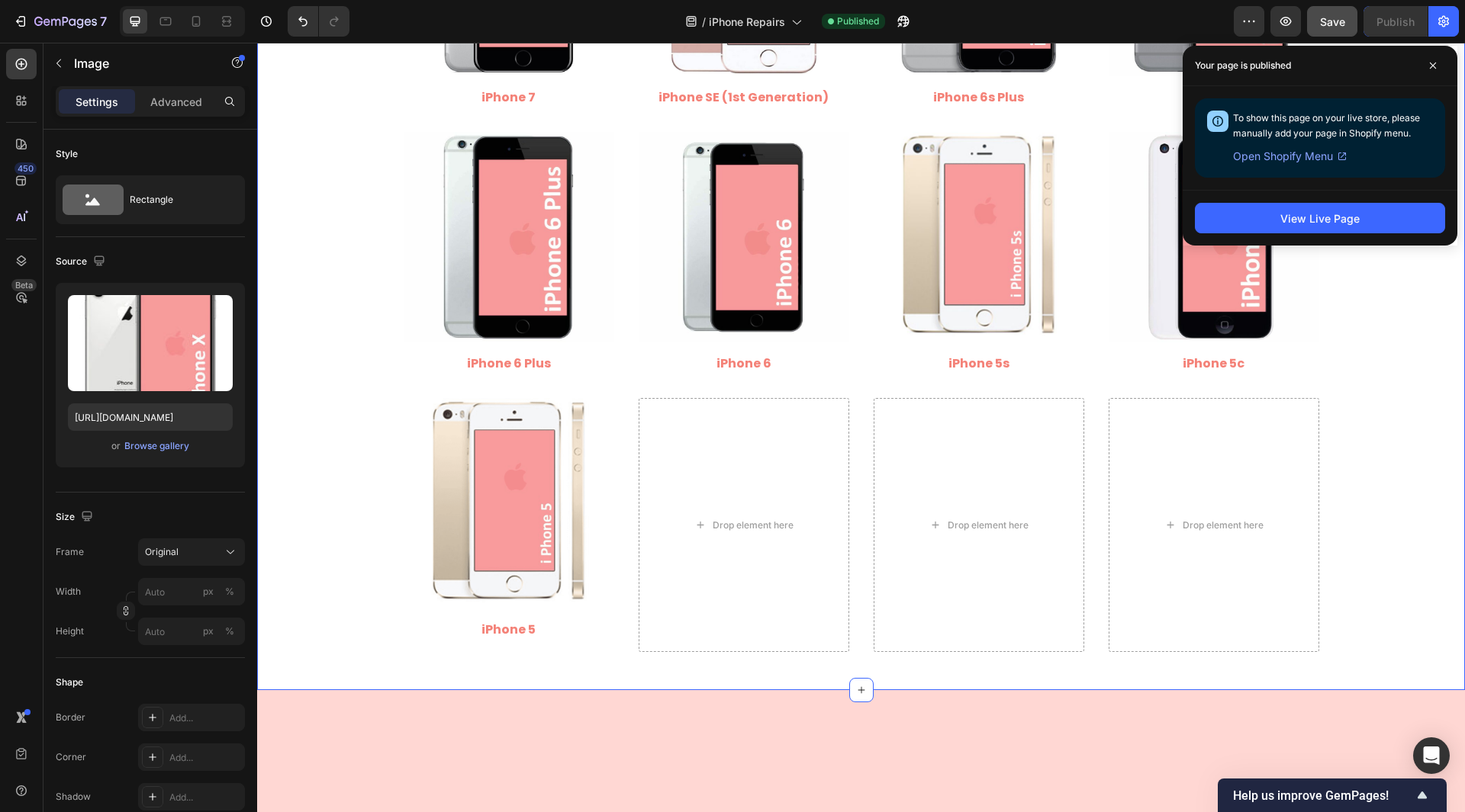
scroll to position [1678, 0]
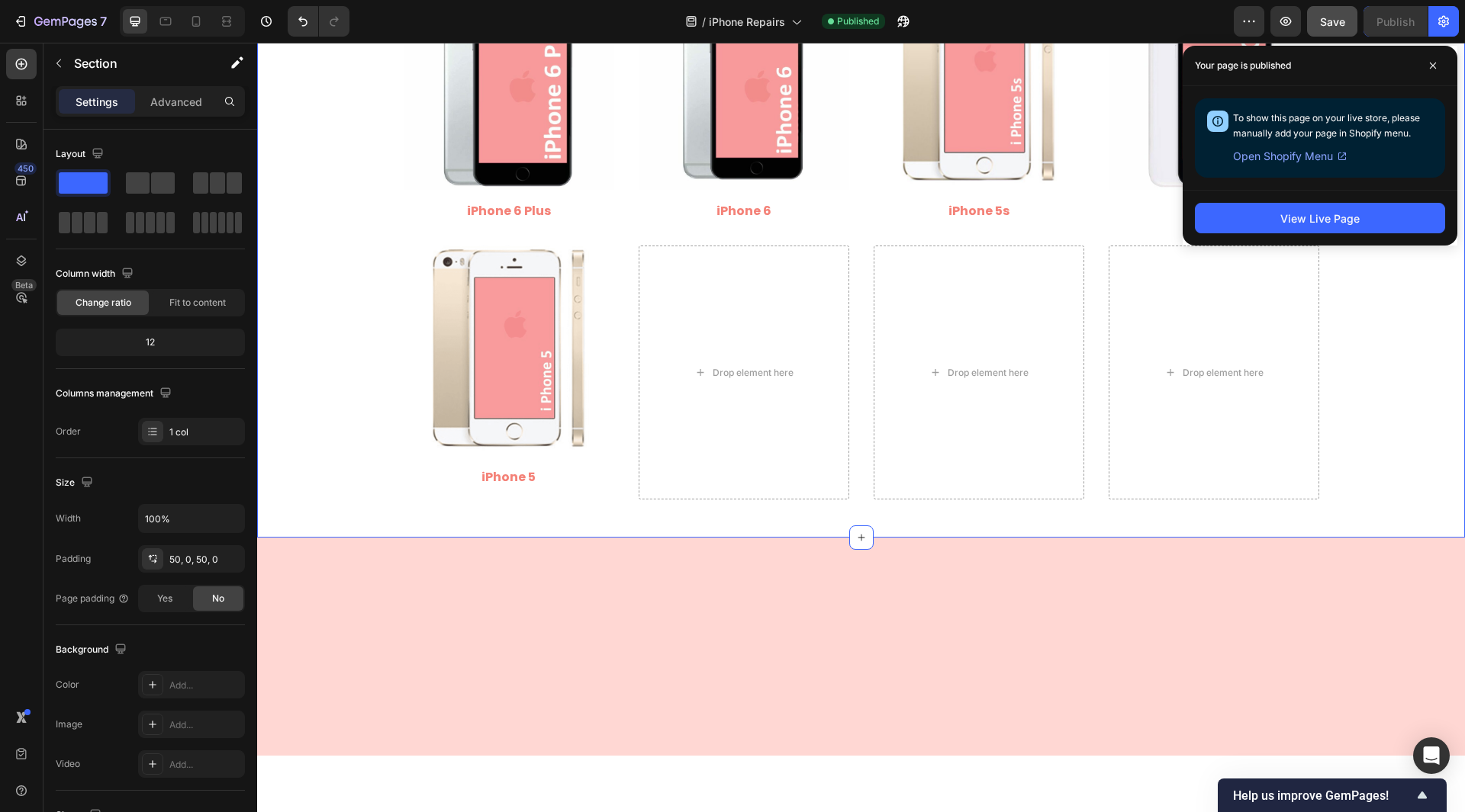
scroll to position [1754, 0]
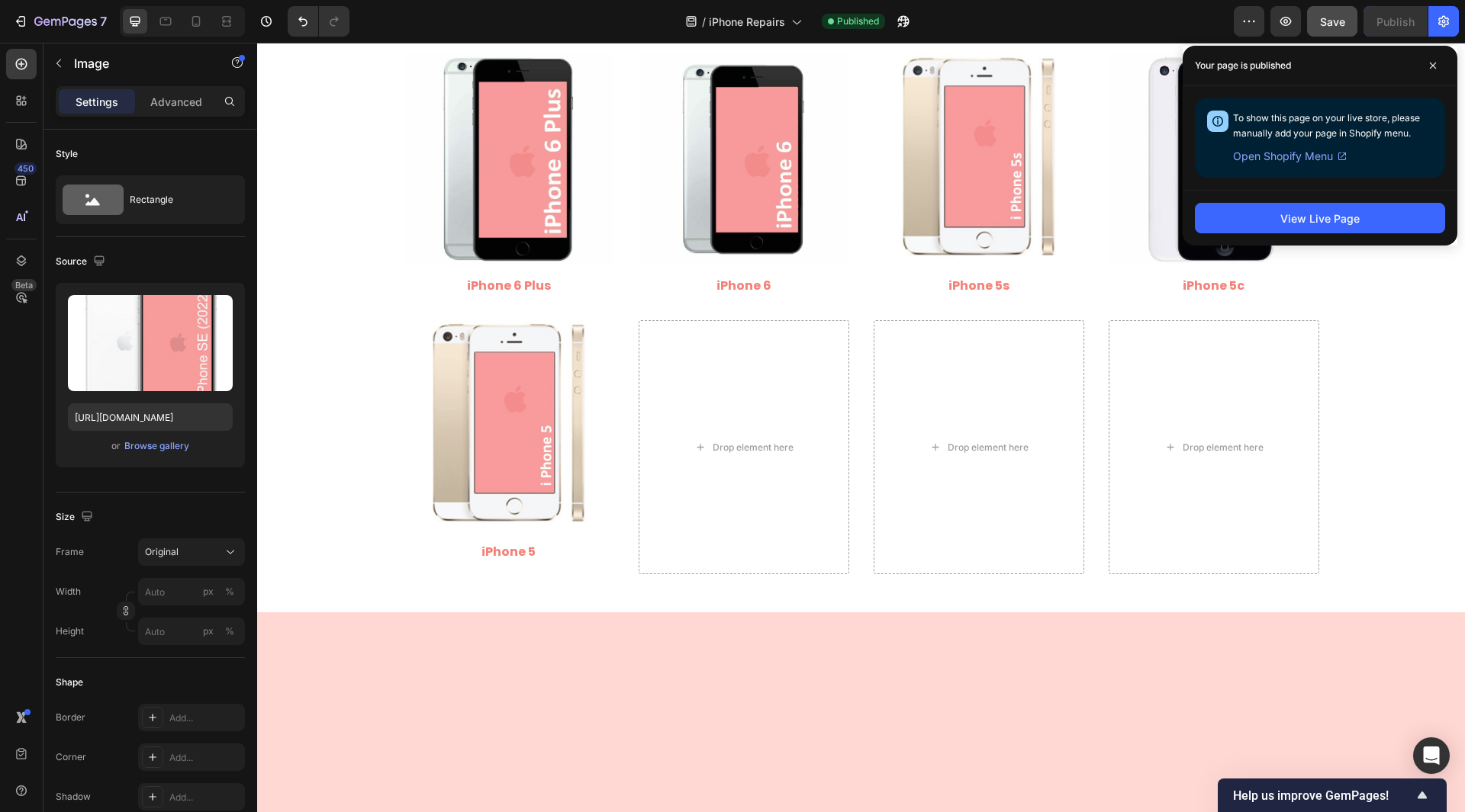
click at [164, 423] on input "[URL][DOMAIN_NAME]" at bounding box center [150, 417] width 165 height 27
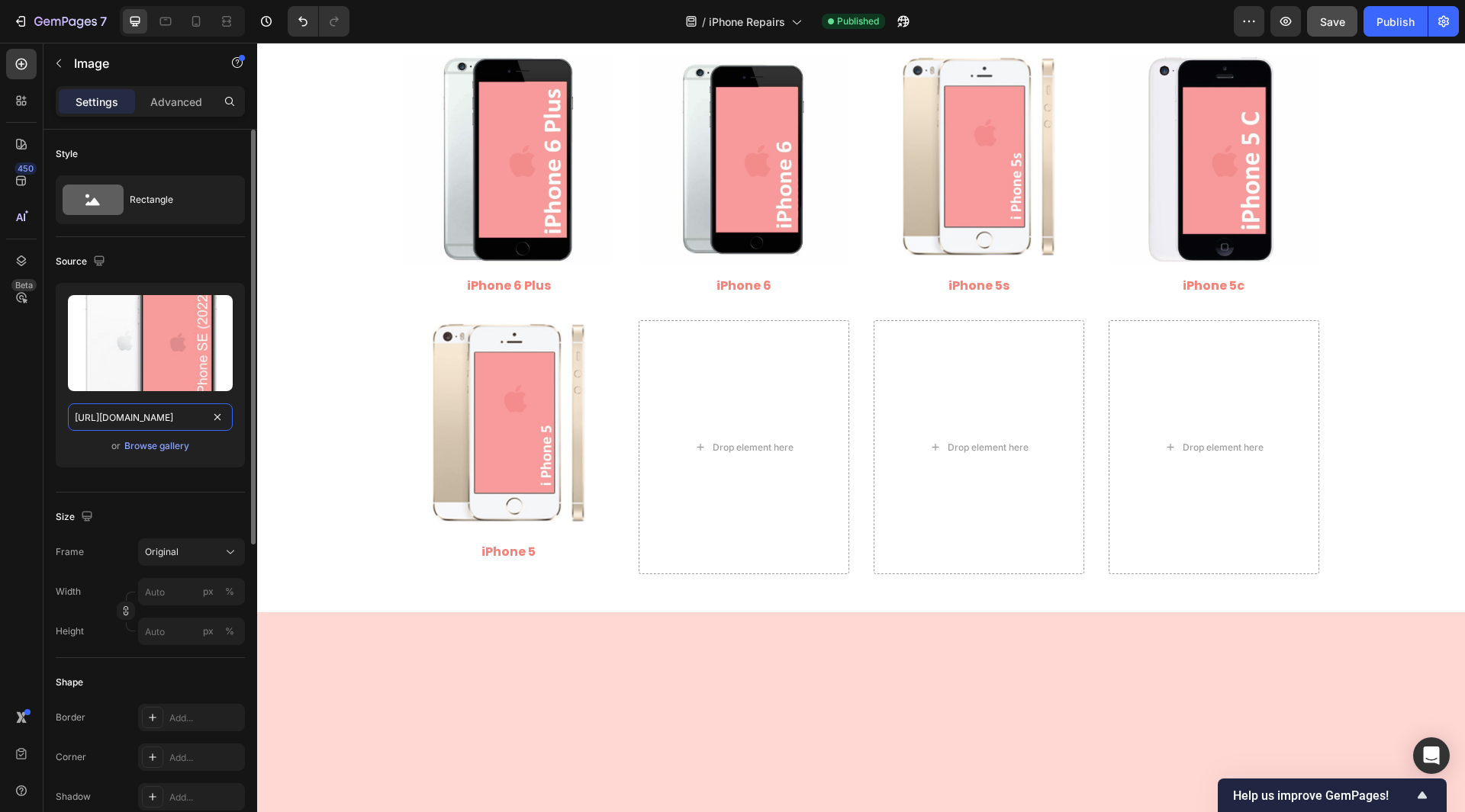
scroll to position [0, 270]
drag, startPoint x: 135, startPoint y: 418, endPoint x: 217, endPoint y: 442, distance: 85.4
click at [217, 442] on div "Upload Image [URL][DOMAIN_NAME] or Browse gallery" at bounding box center [150, 375] width 189 height 185
type input "[URL][DOMAIN_NAME]"
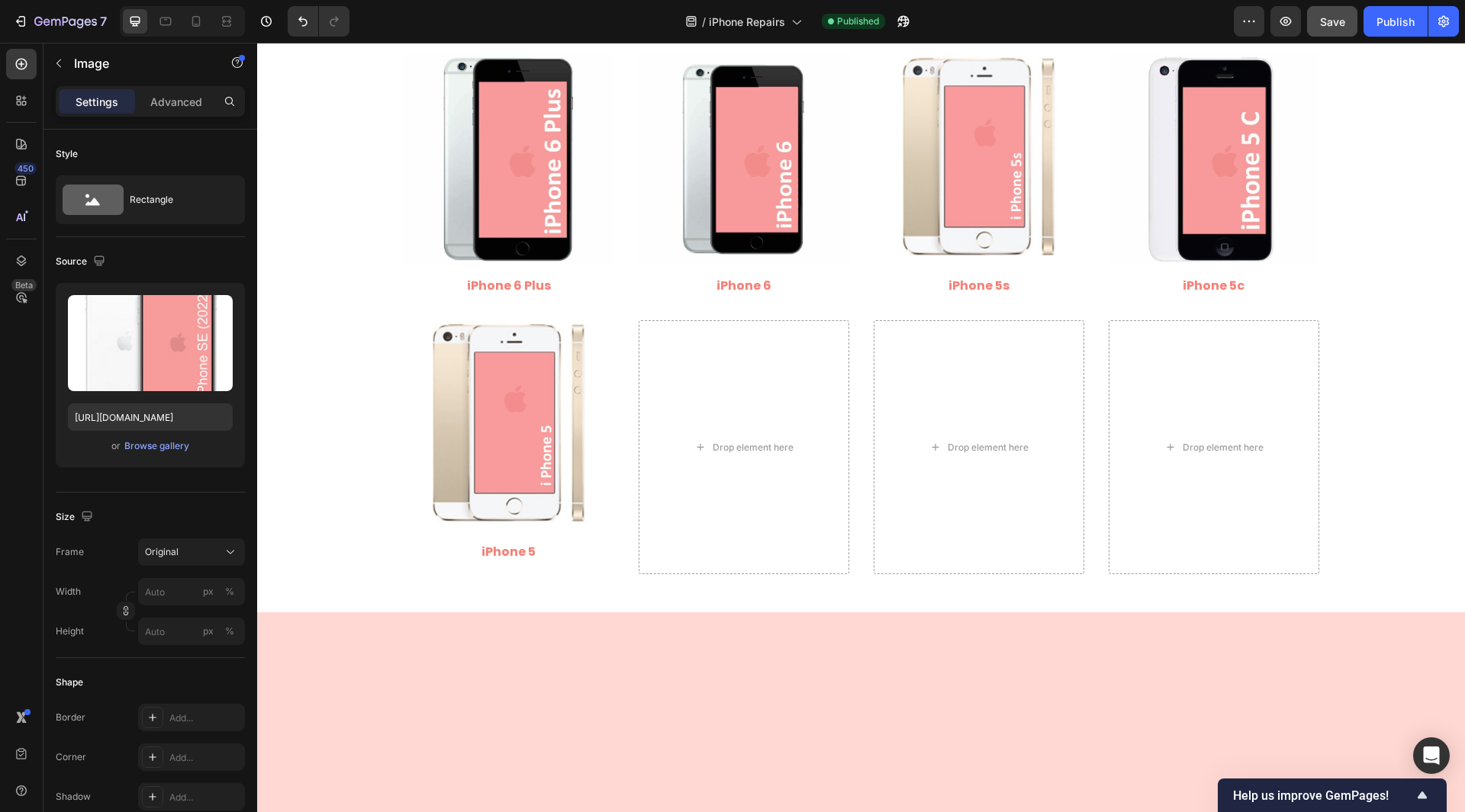
click at [25, 425] on div "450 Beta" at bounding box center [22, 375] width 30 height 654
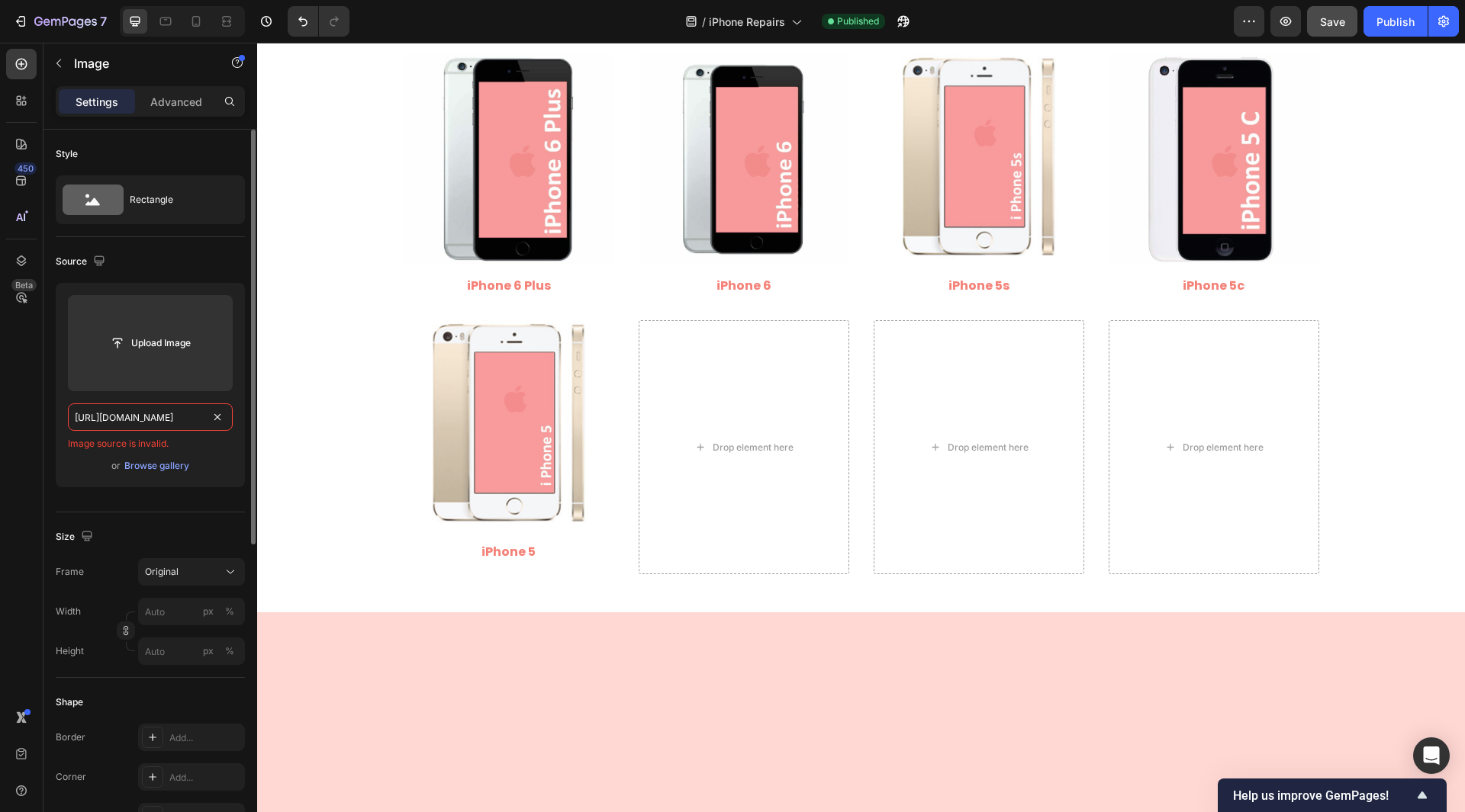
click at [120, 427] on input "[URL][DOMAIN_NAME]" at bounding box center [150, 417] width 165 height 27
click at [174, 416] on input "text" at bounding box center [150, 417] width 165 height 27
paste input "[URL][DOMAIN_NAME]"
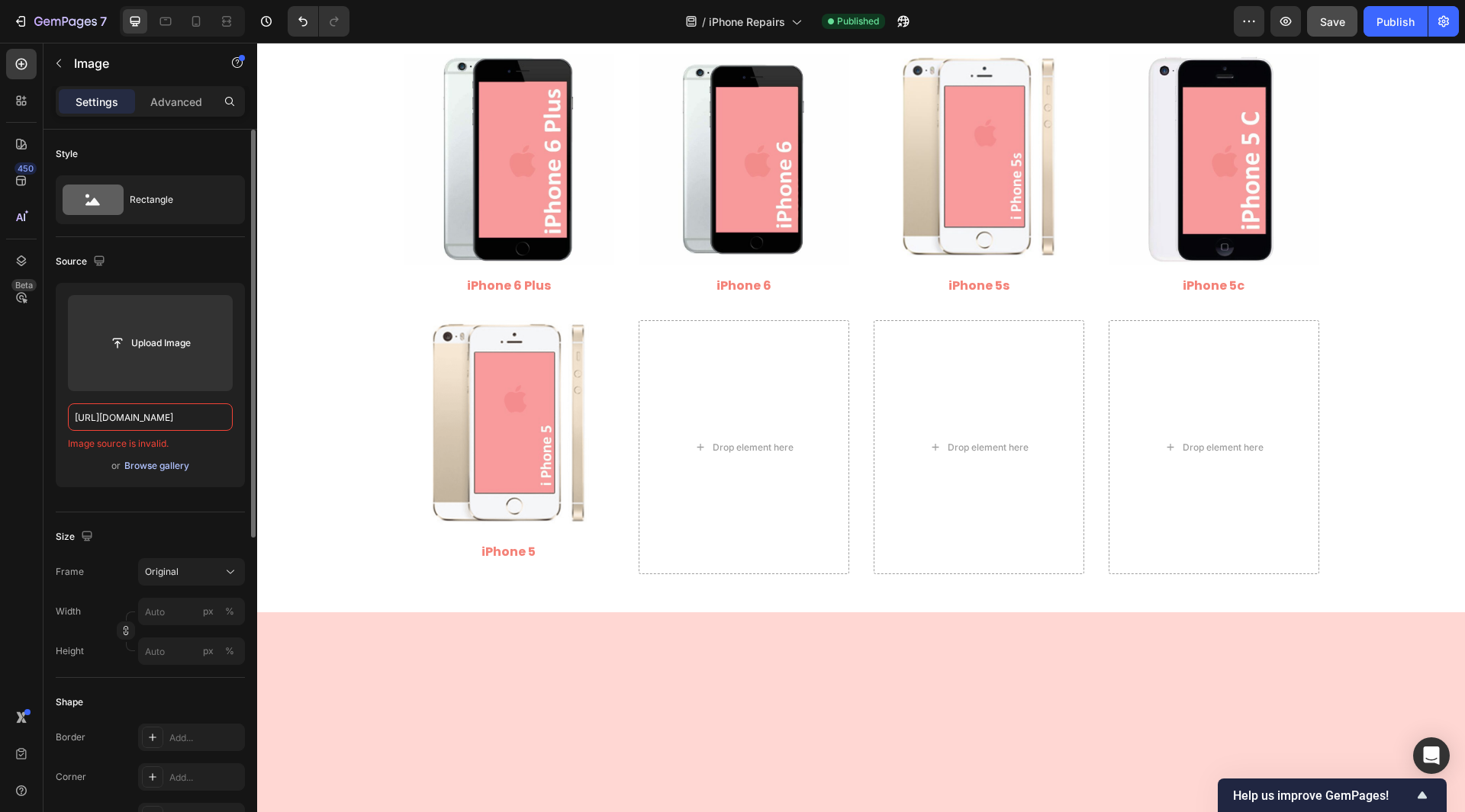
scroll to position [0, 201]
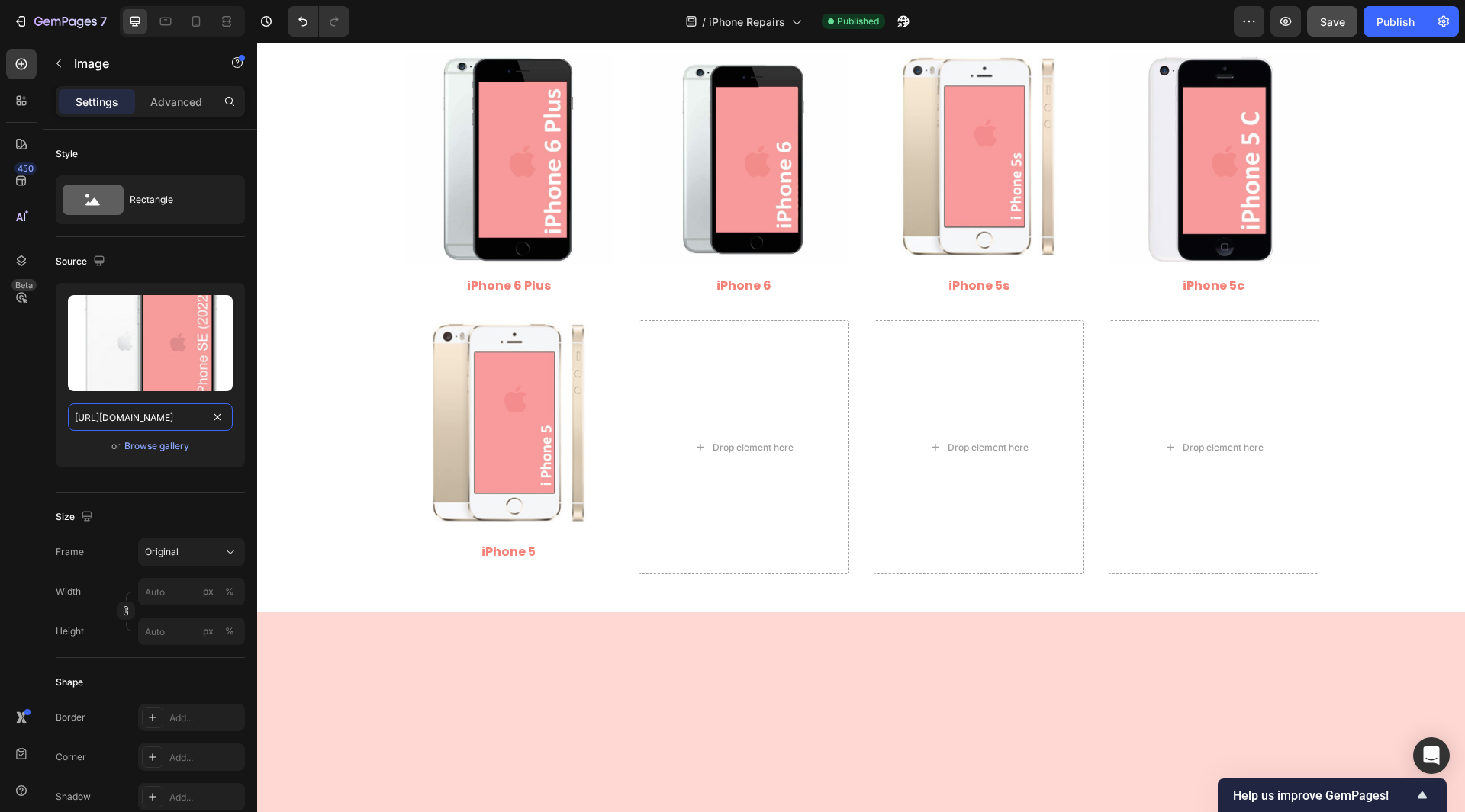
type input "[URL][DOMAIN_NAME]"
click at [18, 439] on div "450 Beta" at bounding box center [22, 375] width 30 height 654
click at [1329, 12] on button "Save" at bounding box center [1331, 22] width 50 height 30
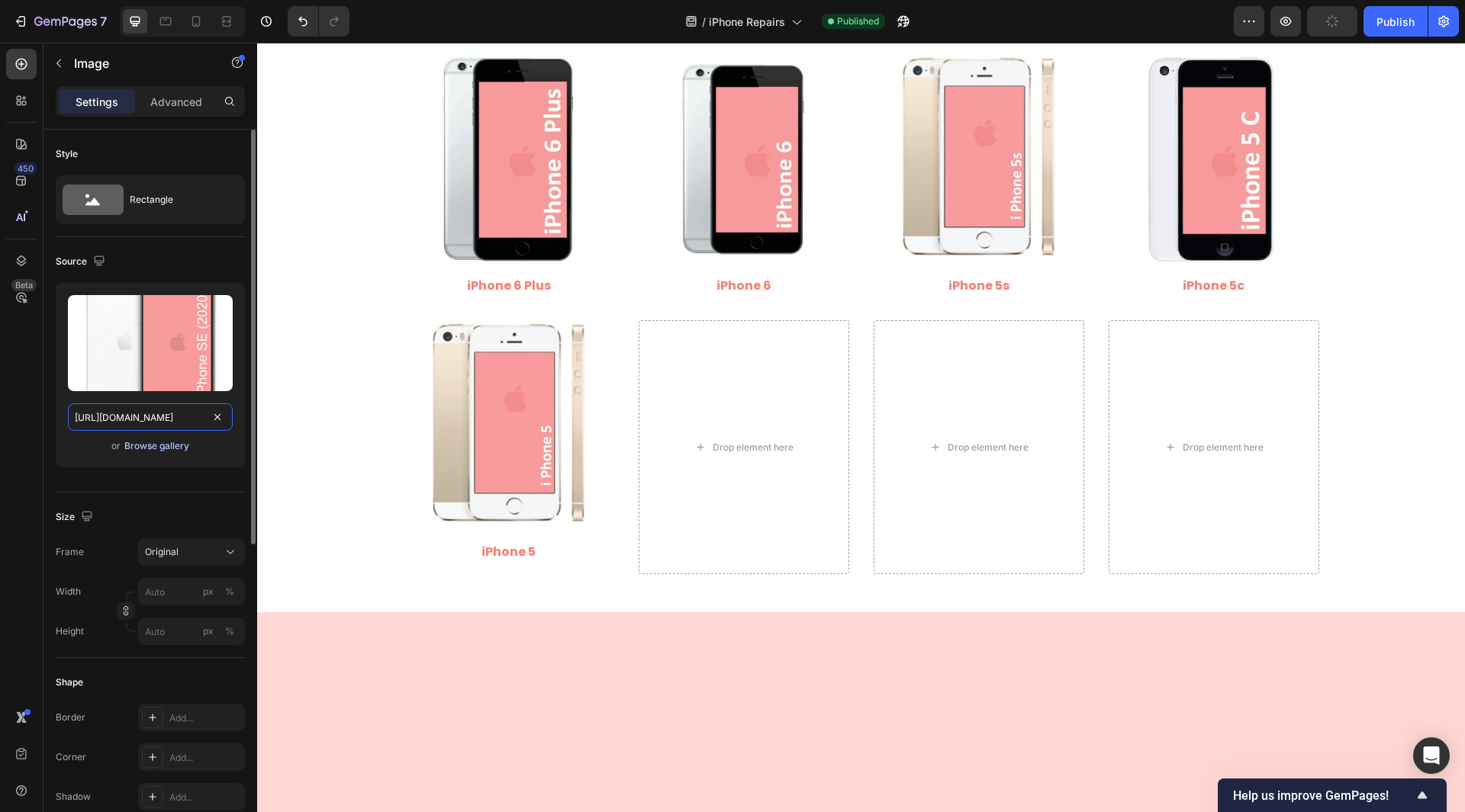
drag, startPoint x: 178, startPoint y: 426, endPoint x: 178, endPoint y: 438, distance: 12.0
click at [178, 426] on input "[URL][DOMAIN_NAME]" at bounding box center [150, 417] width 165 height 27
drag, startPoint x: 133, startPoint y: 417, endPoint x: 228, endPoint y: 447, distance: 99.6
click at [228, 447] on div "Upload Image [URL][DOMAIN_NAME] or Browse gallery" at bounding box center [150, 375] width 189 height 185
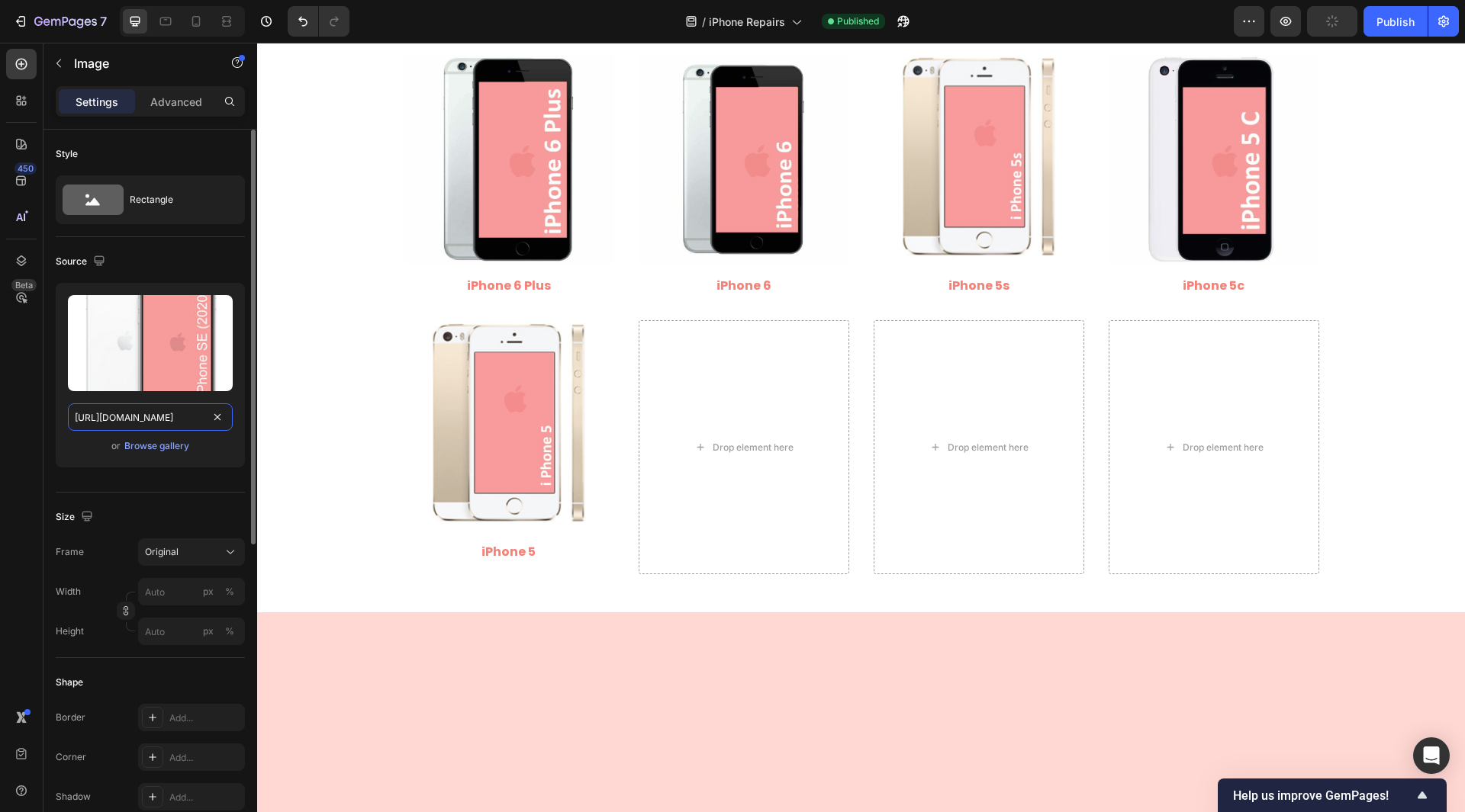
type input "[URL][DOMAIN_NAME]"
click at [168, 414] on input "[URL][DOMAIN_NAME]" at bounding box center [150, 417] width 165 height 27
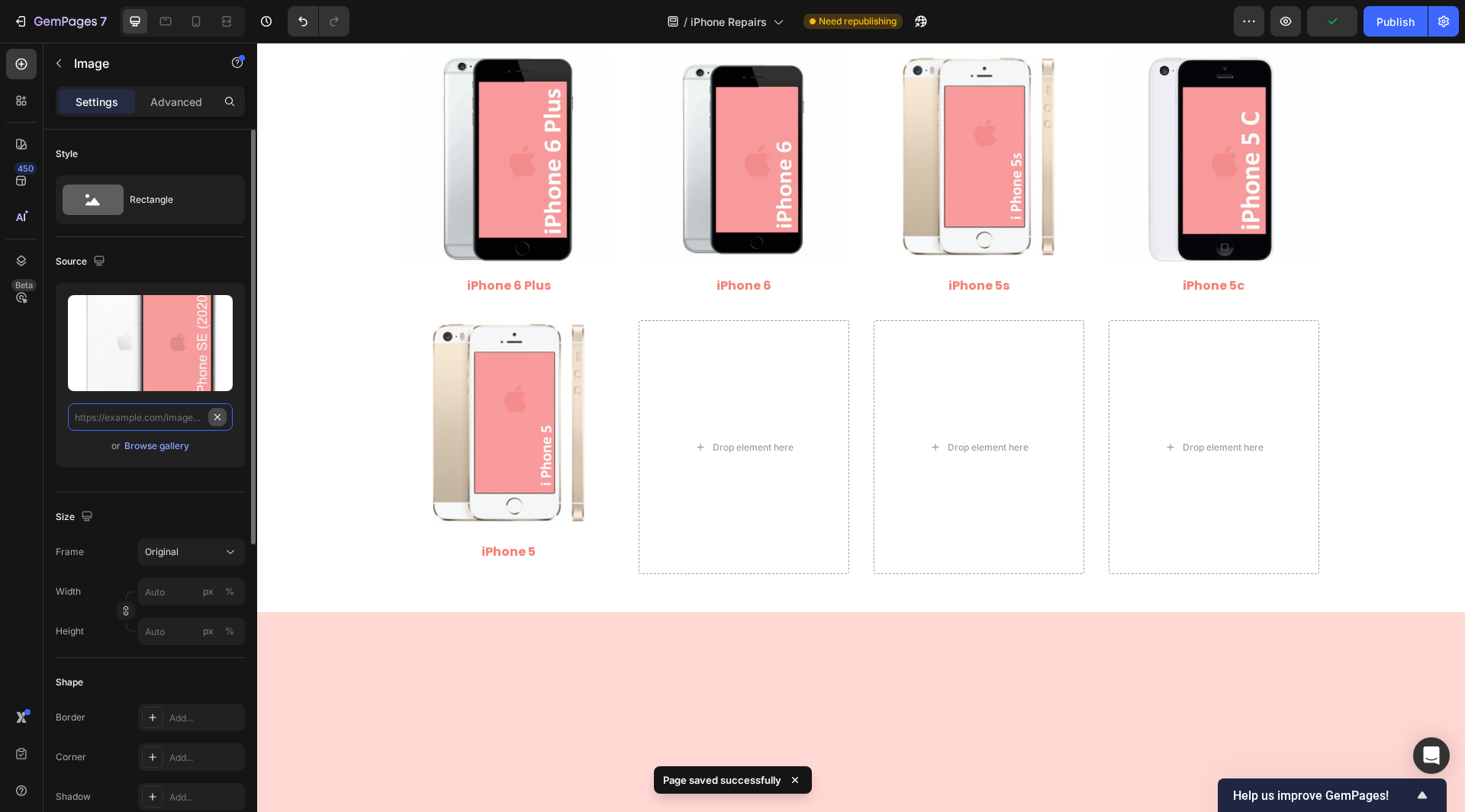
scroll to position [0, 0]
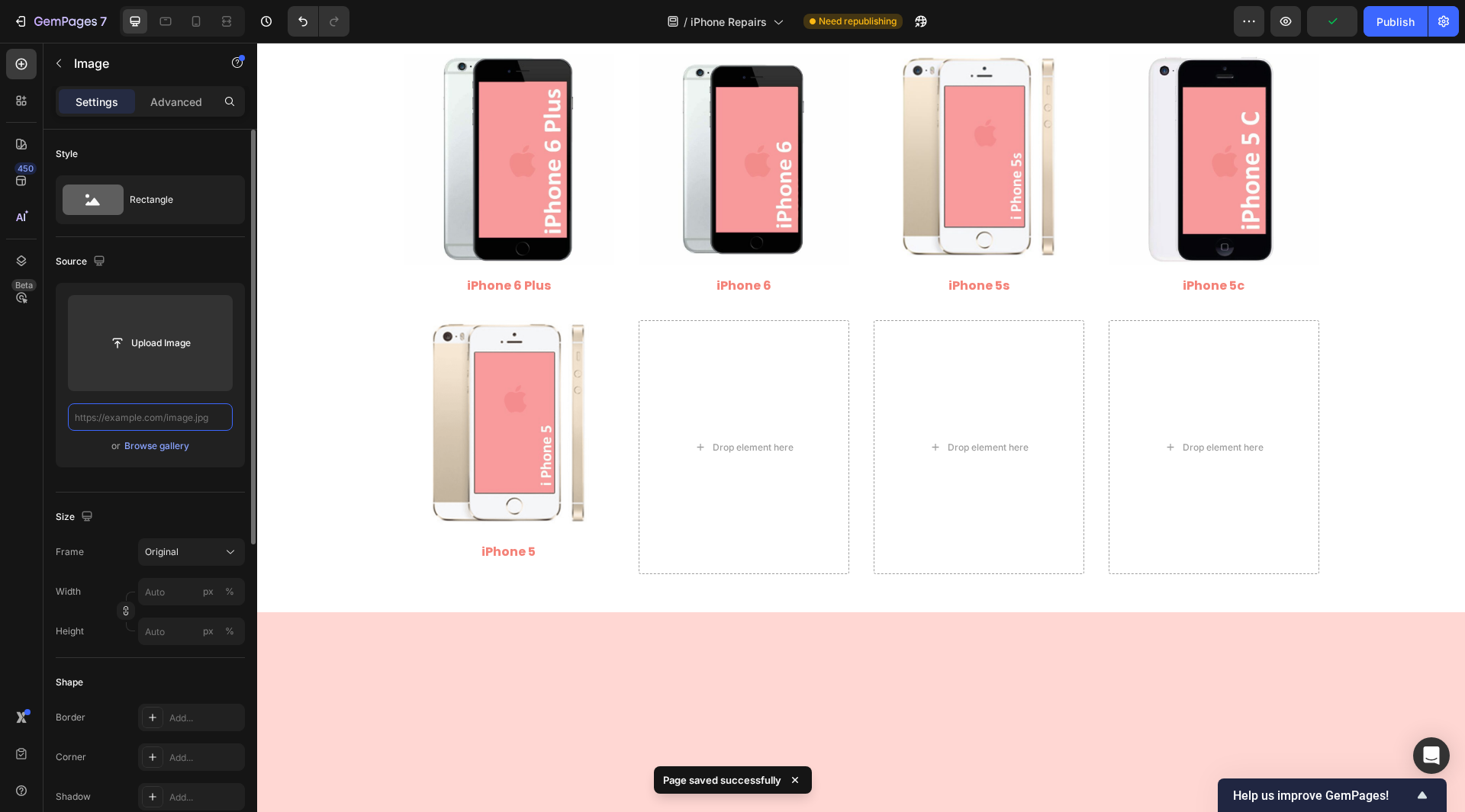
click at [99, 421] on input "text" at bounding box center [150, 417] width 165 height 27
paste input "[URL][DOMAIN_NAME]"
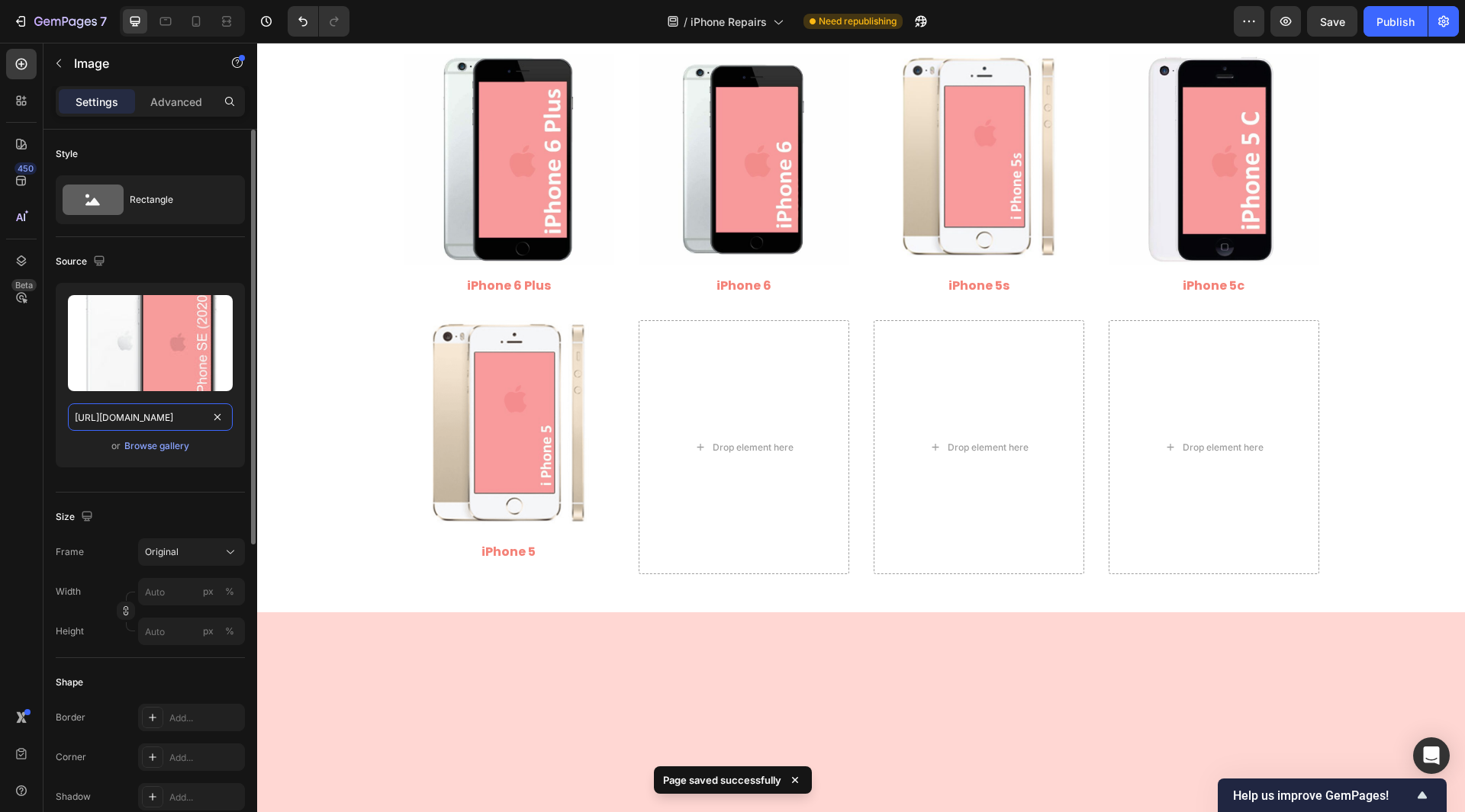
scroll to position [0, 201]
type input "[URL][DOMAIN_NAME]"
click at [33, 453] on div "450 Beta" at bounding box center [22, 375] width 30 height 654
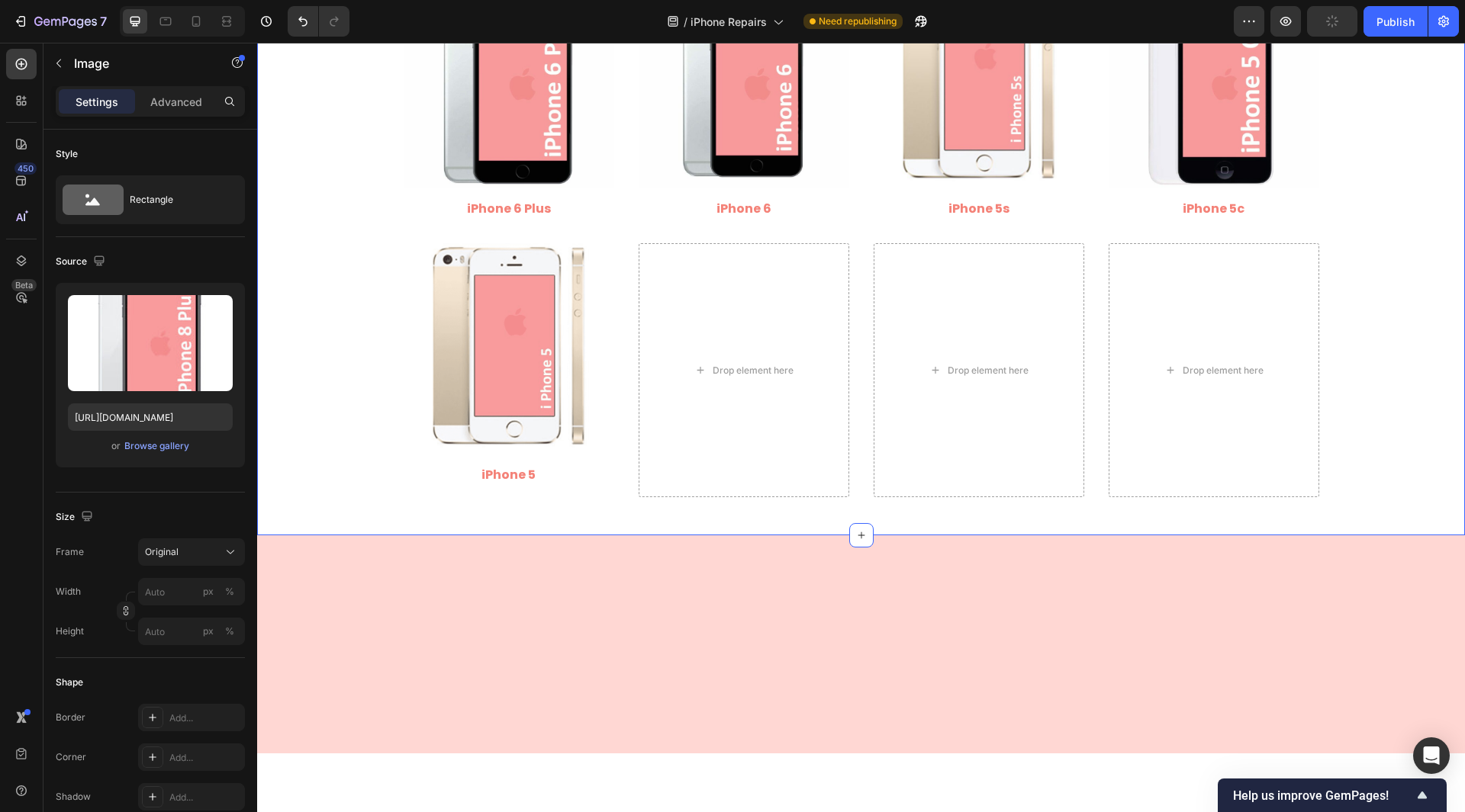
scroll to position [1830, 0]
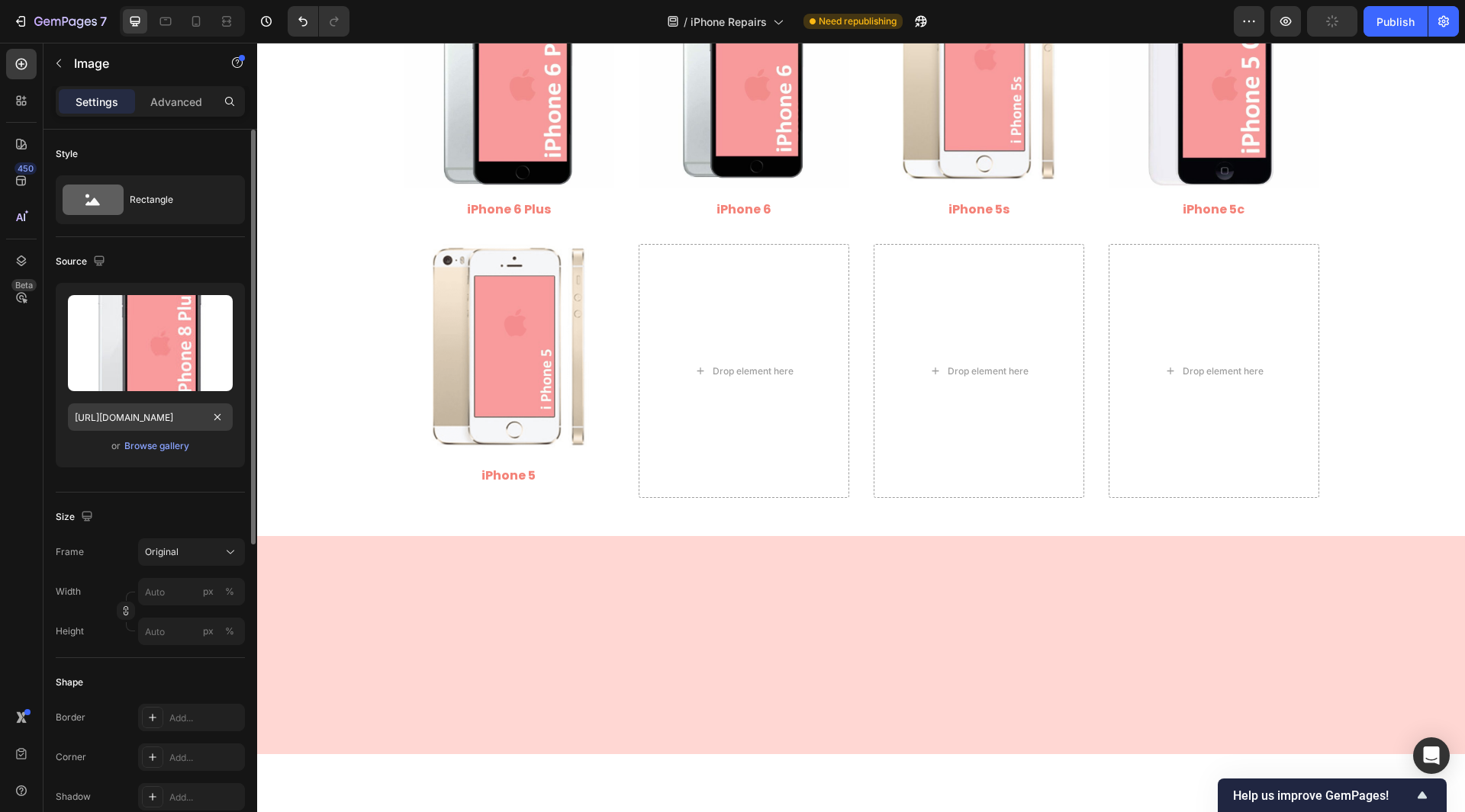
click at [174, 414] on input "[URL][DOMAIN_NAME]" at bounding box center [150, 417] width 165 height 27
click at [22, 395] on div "450 Beta" at bounding box center [22, 375] width 30 height 654
click at [153, 415] on input "[URL][DOMAIN_NAME]" at bounding box center [150, 417] width 165 height 27
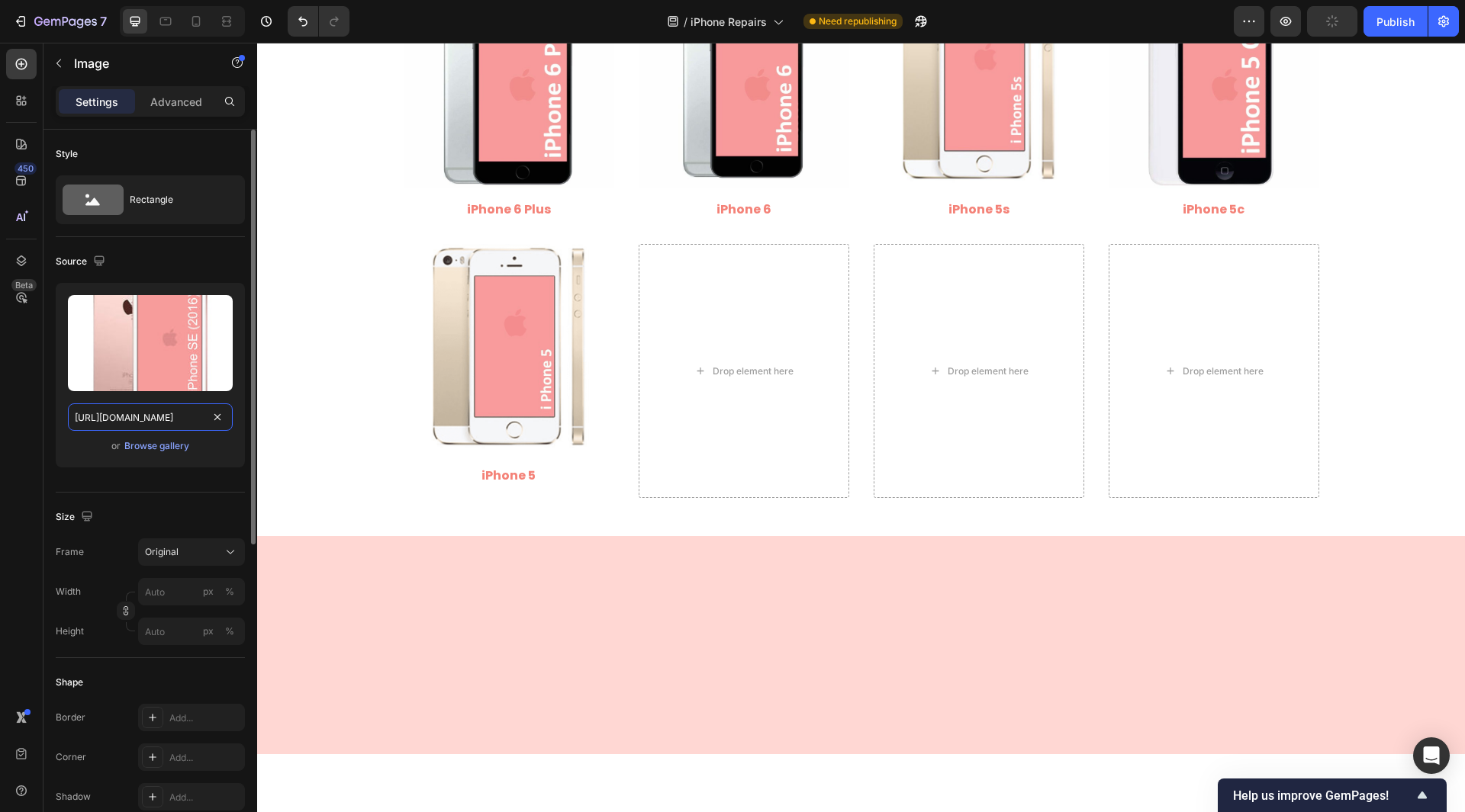
scroll to position [0, 269]
drag, startPoint x: 132, startPoint y: 424, endPoint x: 194, endPoint y: 445, distance: 65.5
click at [194, 445] on div "Upload Image [URL][DOMAIN_NAME] or Browse gallery" at bounding box center [150, 375] width 189 height 185
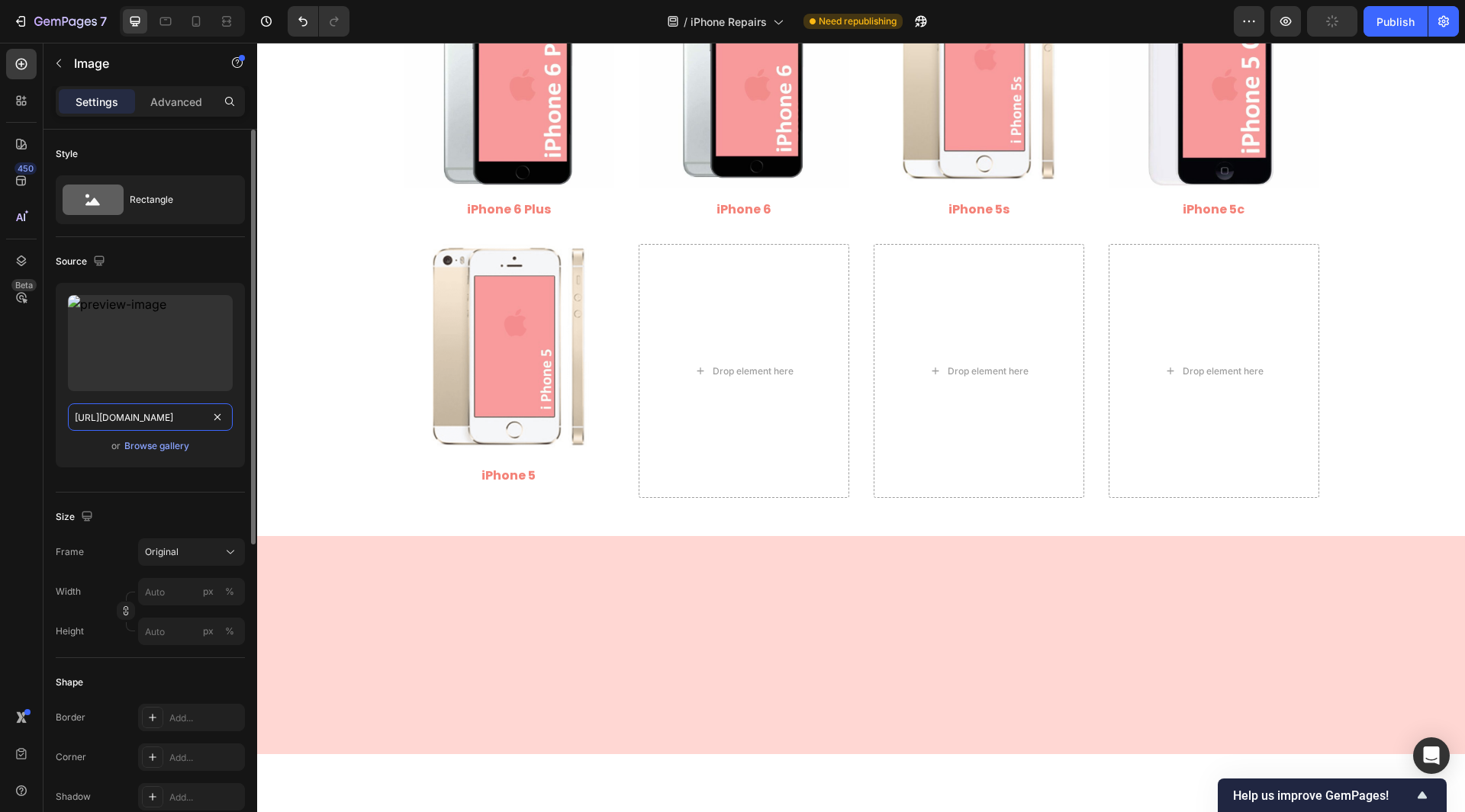
type input "[URL][DOMAIN_NAME]"
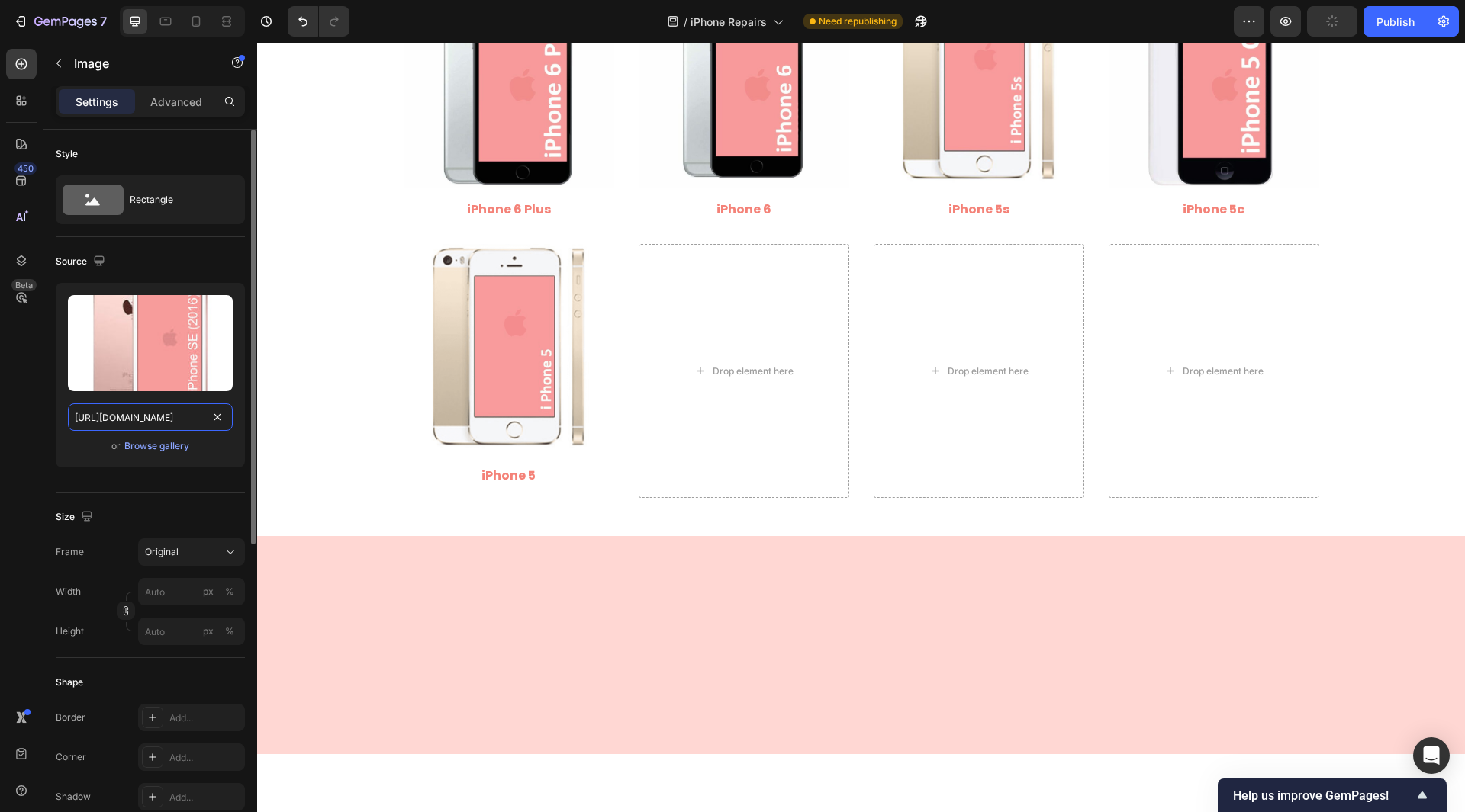
click at [161, 421] on input "[URL][DOMAIN_NAME]" at bounding box center [150, 417] width 165 height 27
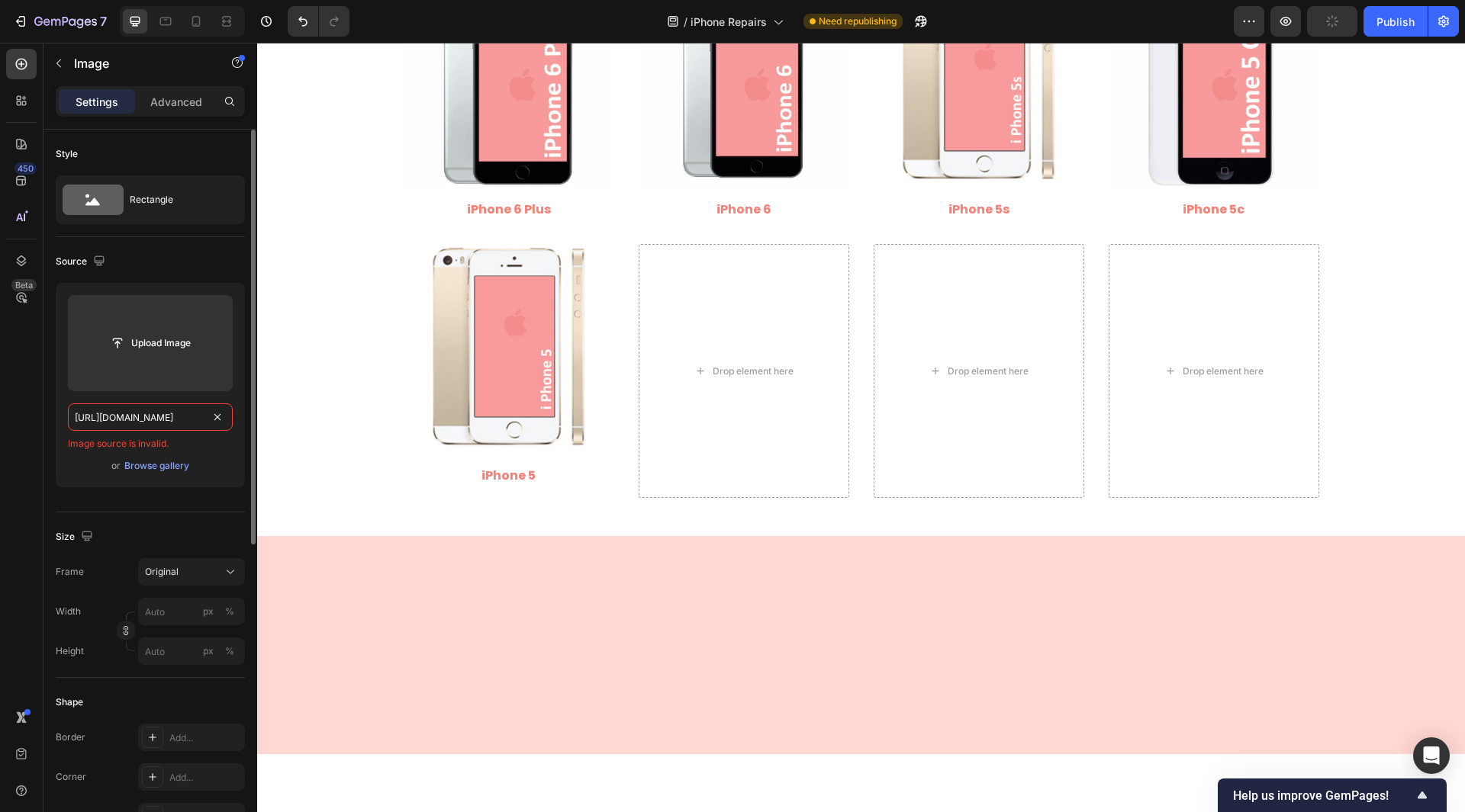
click at [161, 421] on input "[URL][DOMAIN_NAME]" at bounding box center [150, 417] width 165 height 27
click at [164, 414] on input "text" at bounding box center [150, 417] width 165 height 27
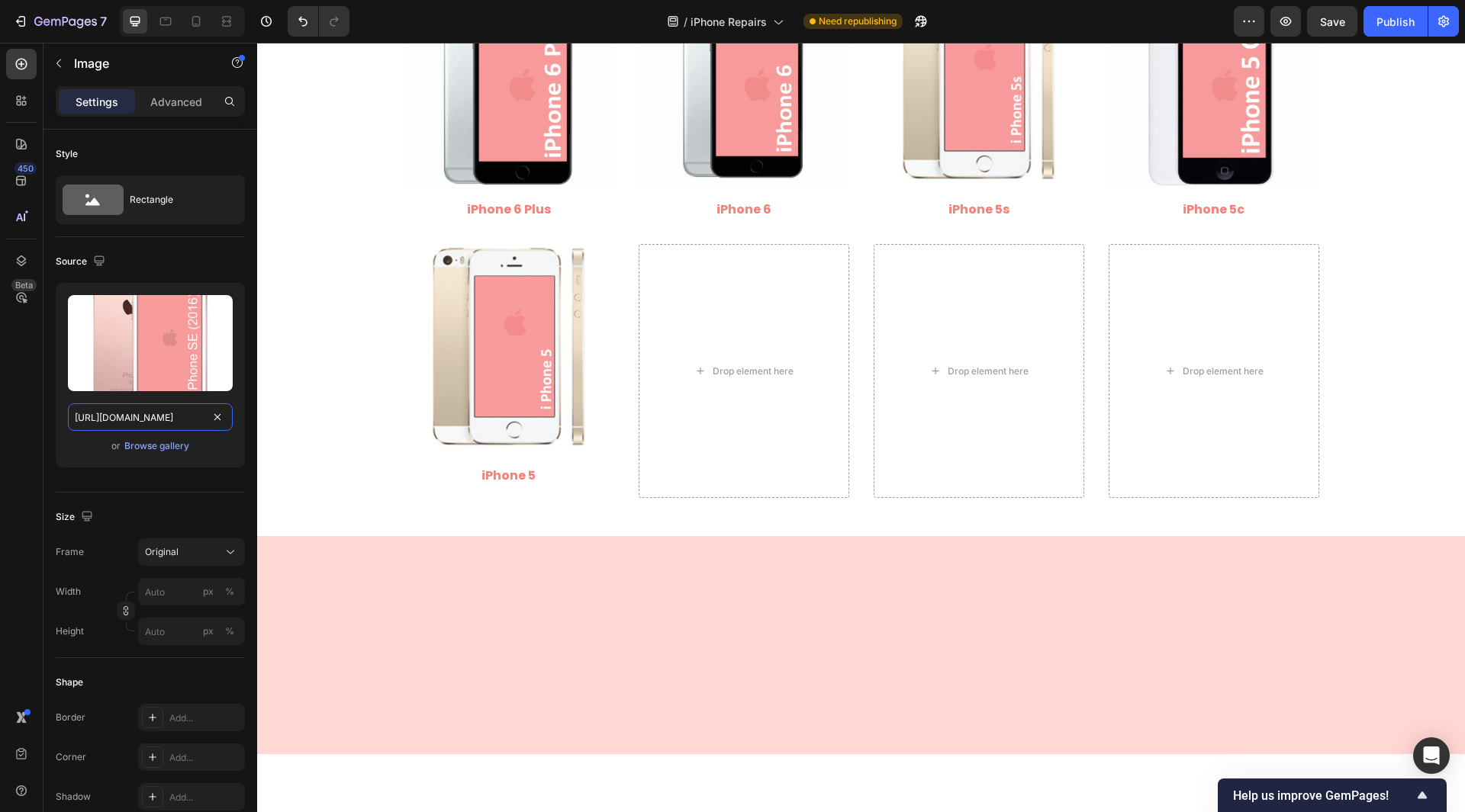
type input "[URL][DOMAIN_NAME]"
click at [28, 413] on div "450 Beta" at bounding box center [22, 375] width 30 height 654
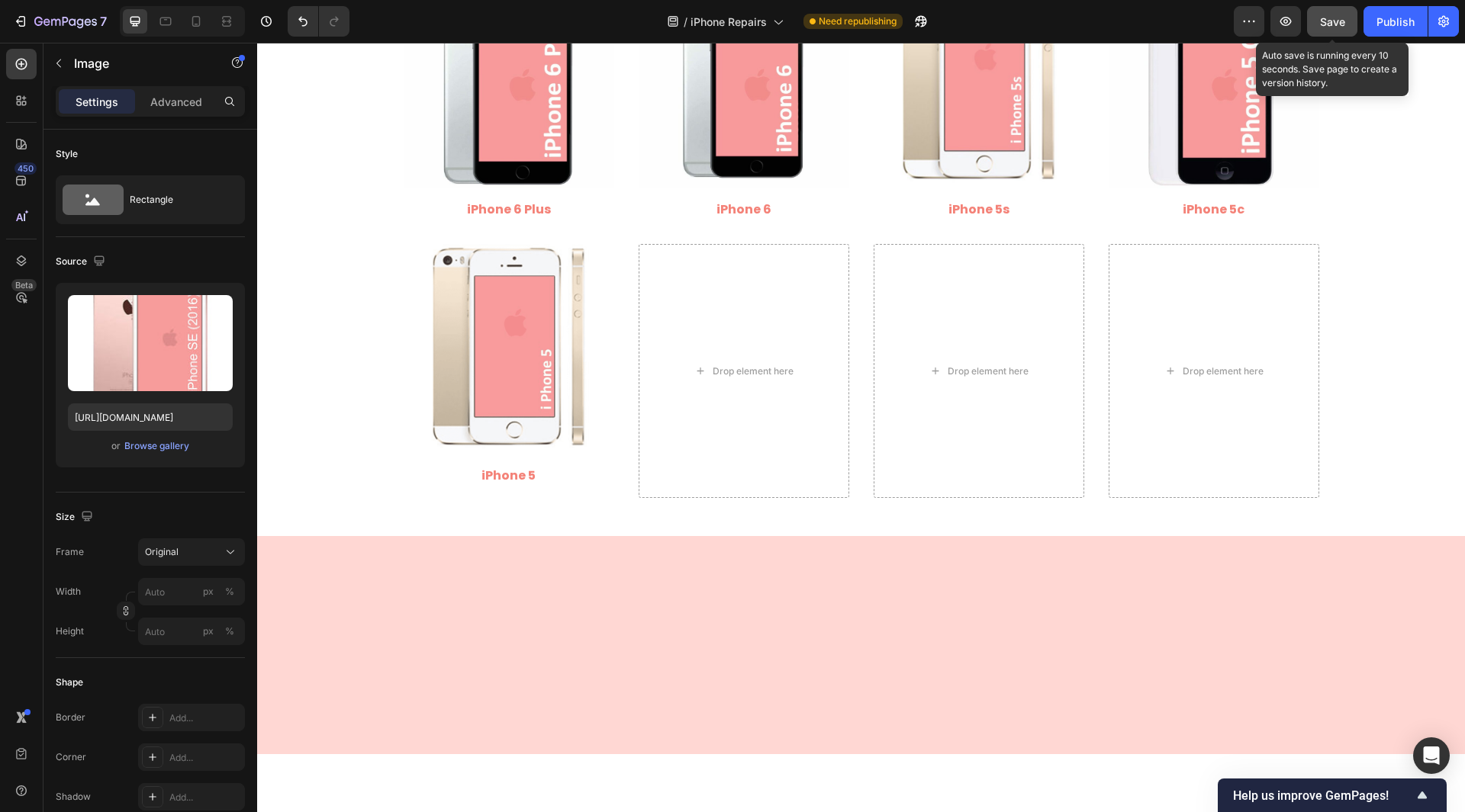
click at [1343, 32] on button "Save" at bounding box center [1331, 22] width 50 height 30
click at [1388, 26] on div "Publish" at bounding box center [1395, 22] width 38 height 16
